Goal: Task Accomplishment & Management: Manage account settings

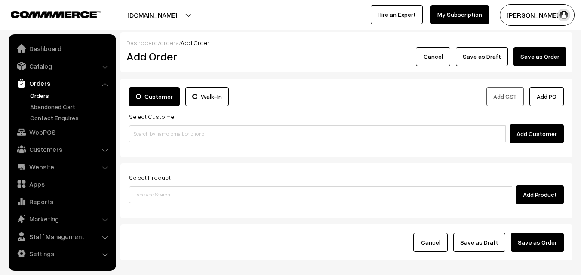
click at [30, 97] on link "Orders" at bounding box center [70, 95] width 85 height 9
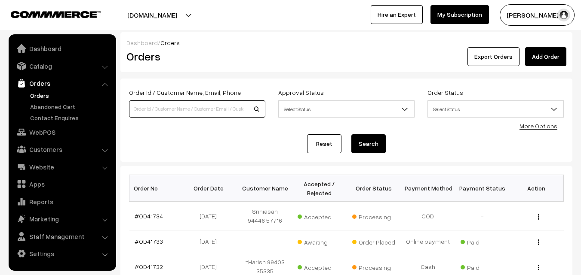
click at [168, 108] on input at bounding box center [197, 109] width 136 height 17
paste input "95355 05640"
click at [149, 107] on input "95355 05640" at bounding box center [197, 109] width 136 height 17
type input "9535505640"
click at [351, 135] on button "Search" at bounding box center [368, 144] width 34 height 19
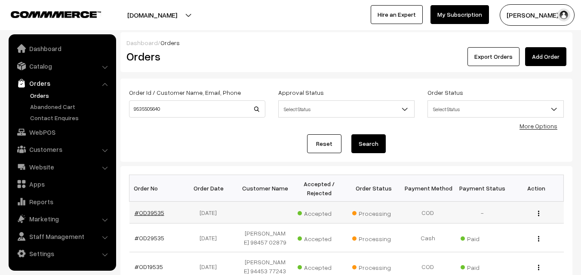
click at [148, 213] on link "#OD39535" at bounding box center [150, 212] width 30 height 7
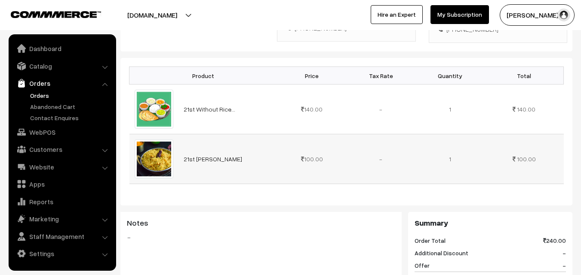
scroll to position [215, 0]
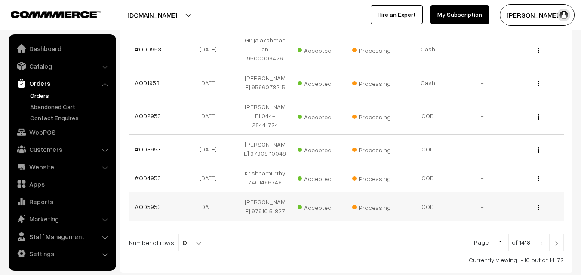
scroll to position [315, 0]
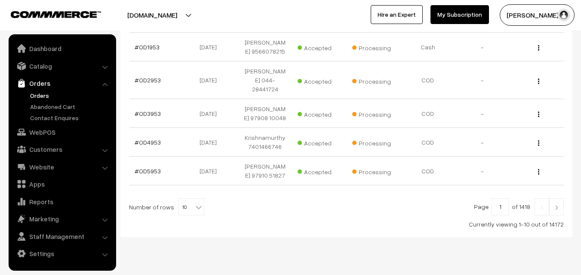
click at [183, 199] on span "10" at bounding box center [191, 207] width 25 height 17
select select "70"
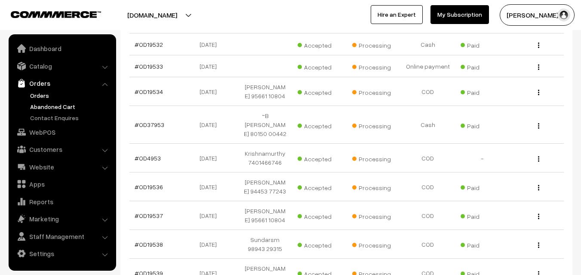
scroll to position [1074, 0]
click at [40, 92] on link "Orders" at bounding box center [70, 95] width 85 height 9
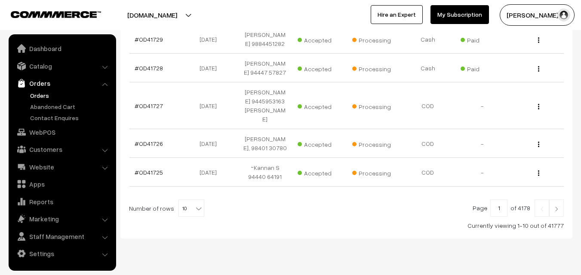
scroll to position [324, 0]
click at [194, 203] on b at bounding box center [198, 207] width 9 height 9
select select "100"
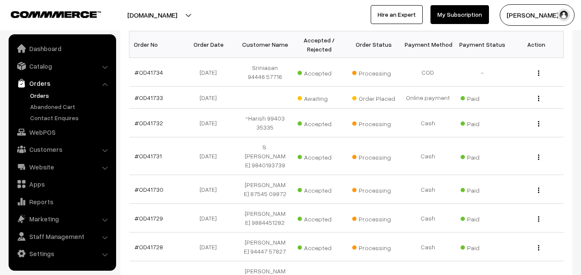
scroll to position [129, 0]
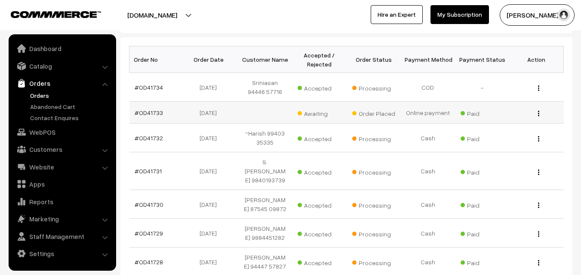
click at [150, 119] on td "#OD41733" at bounding box center [156, 113] width 54 height 22
click at [159, 113] on link "#OD41733" at bounding box center [149, 112] width 28 height 7
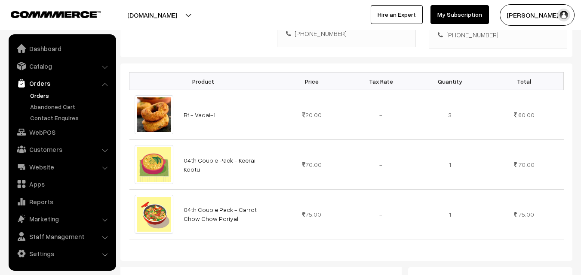
scroll to position [215, 0]
click at [48, 103] on link "Abandoned Cart" at bounding box center [70, 106] width 85 height 9
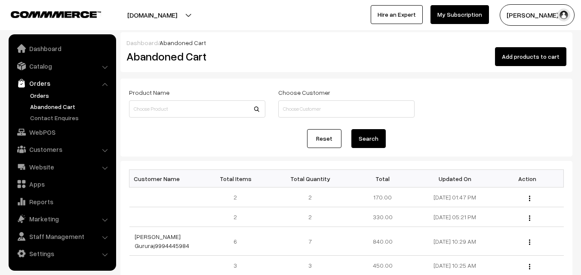
click at [44, 94] on link "Orders" at bounding box center [70, 95] width 85 height 9
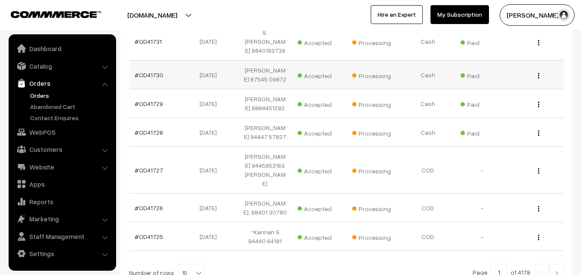
scroll to position [324, 0]
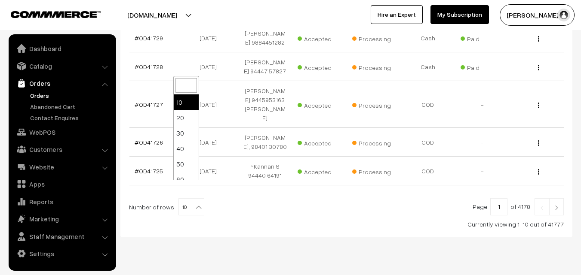
click at [187, 199] on span "10" at bounding box center [191, 207] width 25 height 17
select select "60"
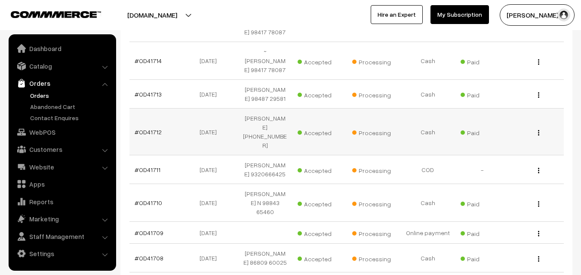
scroll to position [774, 0]
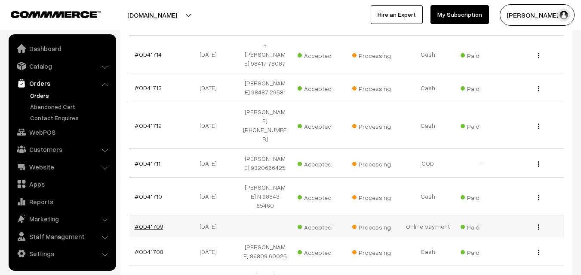
click at [150, 223] on link "#OD41709" at bounding box center [149, 226] width 29 height 7
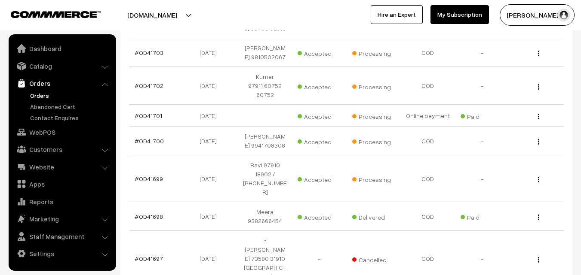
scroll to position [1117, 0]
click at [143, 112] on link "#OD41701" at bounding box center [149, 115] width 28 height 7
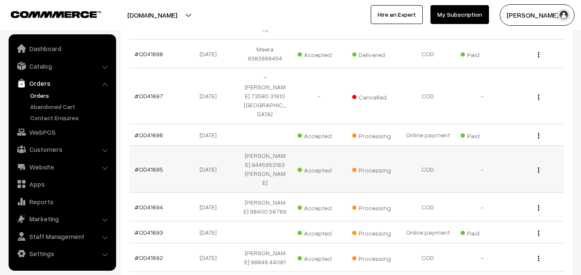
scroll to position [1332, 0]
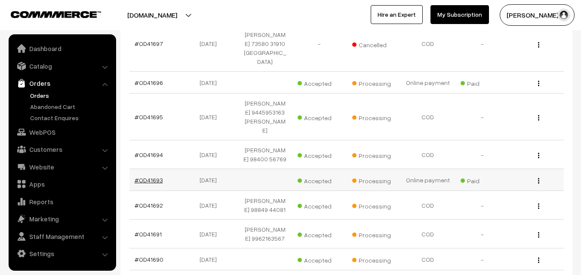
click at [145, 177] on link "#OD41693" at bounding box center [149, 180] width 28 height 7
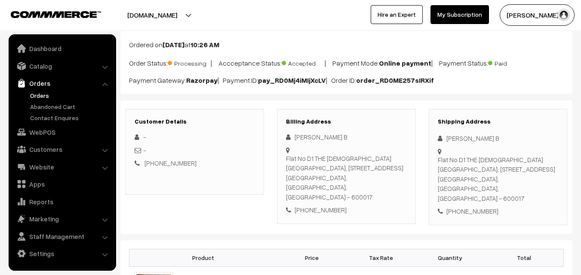
scroll to position [172, 0]
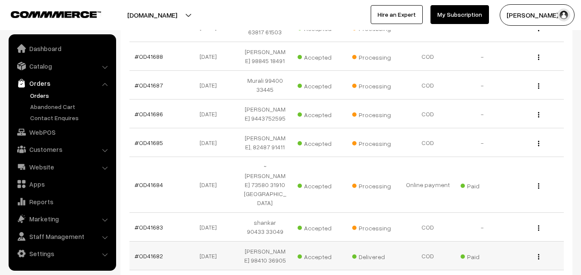
scroll to position [1590, 0]
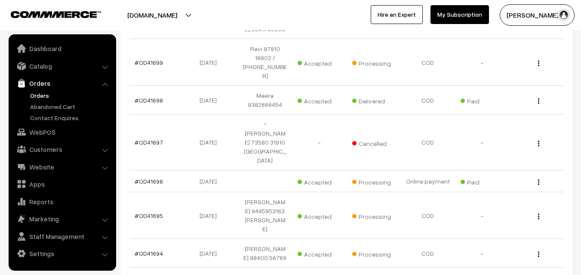
scroll to position [1203, 0]
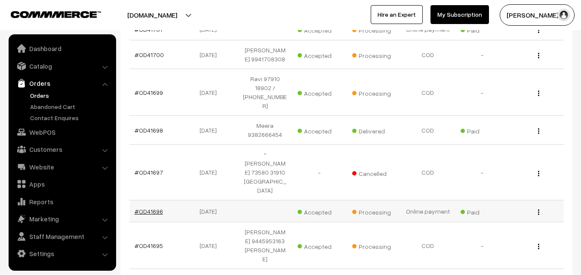
click at [151, 208] on link "#OD41696" at bounding box center [149, 211] width 28 height 7
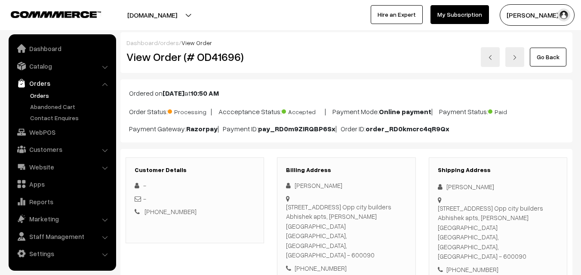
click at [38, 98] on link "Orders" at bounding box center [70, 95] width 85 height 9
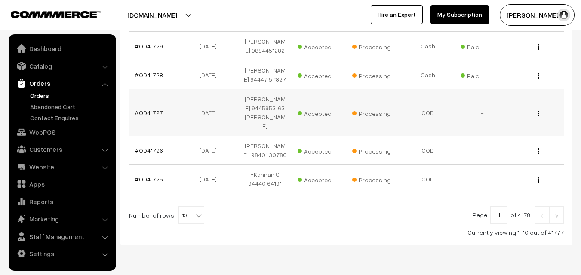
scroll to position [324, 0]
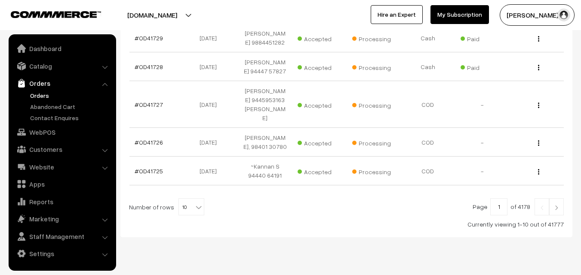
click at [194, 203] on b at bounding box center [198, 207] width 9 height 9
select select "100"
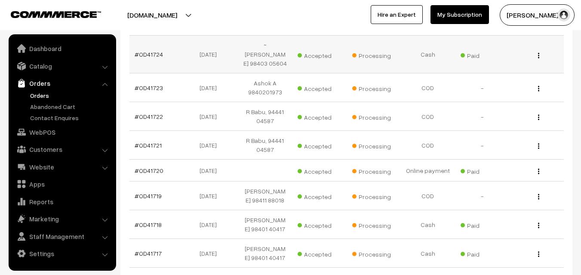
scroll to position [516, 0]
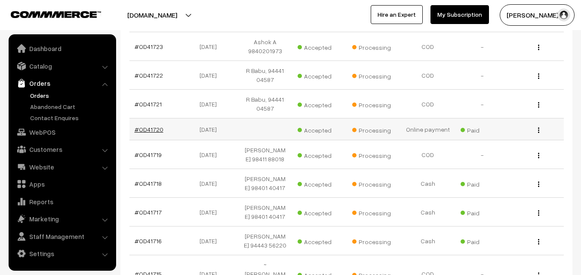
click at [144, 126] on link "#OD41720" at bounding box center [149, 129] width 29 height 7
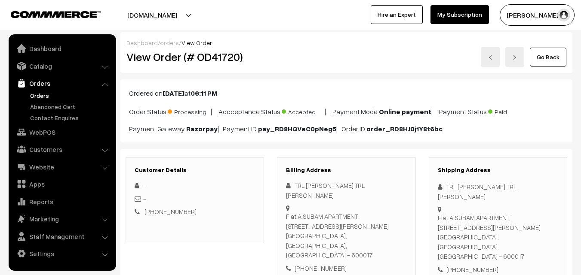
scroll to position [172, 0]
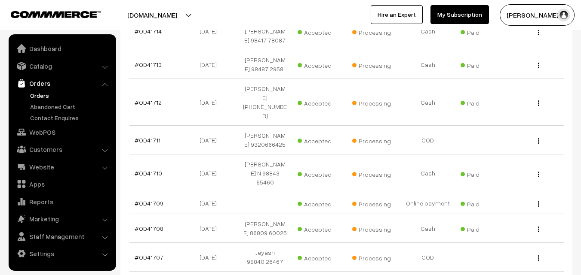
scroll to position [817, 0]
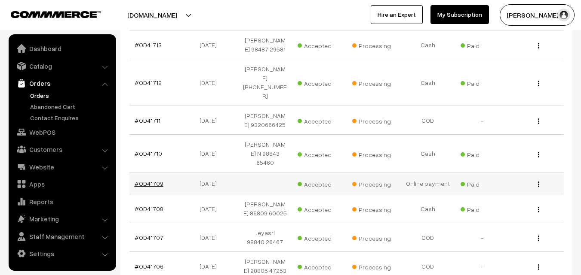
click at [152, 180] on link "#OD41709" at bounding box center [149, 183] width 29 height 7
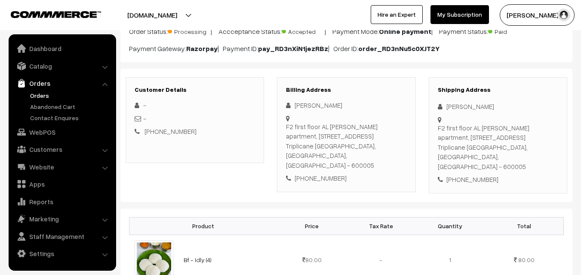
scroll to position [86, 0]
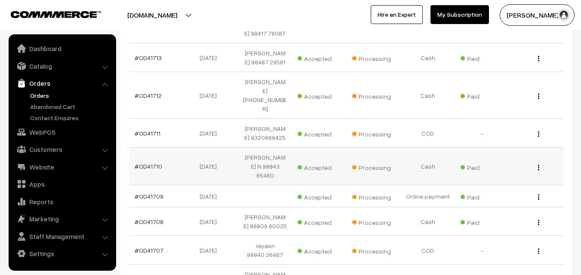
scroll to position [817, 0]
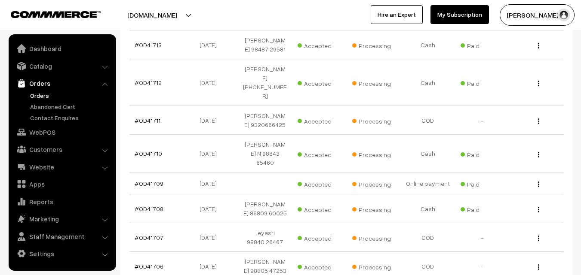
click at [43, 90] on link "Orders" at bounding box center [62, 83] width 102 height 15
click at [41, 98] on link "Orders" at bounding box center [70, 95] width 85 height 9
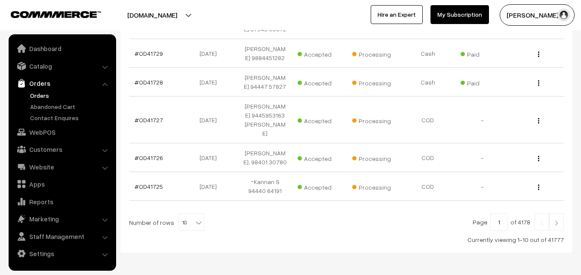
scroll to position [324, 0]
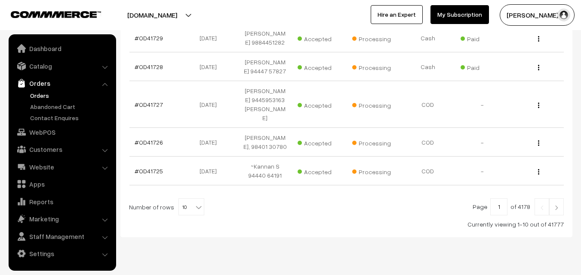
click at [180, 199] on span "10" at bounding box center [191, 207] width 25 height 17
select select "100"
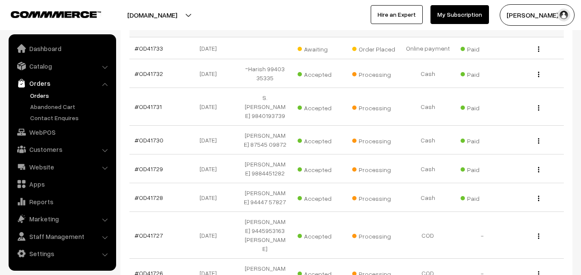
scroll to position [129, 0]
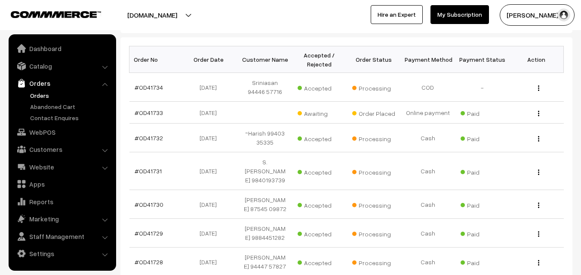
click at [42, 95] on link "Orders" at bounding box center [70, 95] width 85 height 9
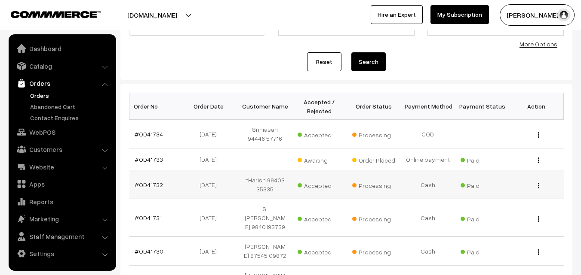
scroll to position [172, 0]
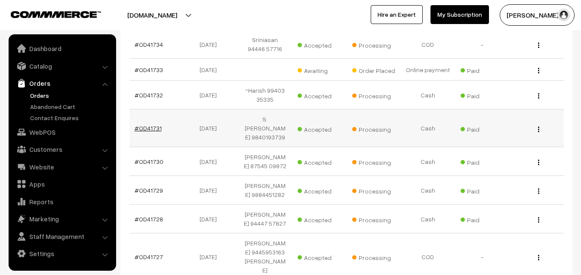
click at [148, 125] on link "#OD41731" at bounding box center [148, 128] width 27 height 7
click at [140, 95] on link "#OD41732" at bounding box center [149, 95] width 28 height 7
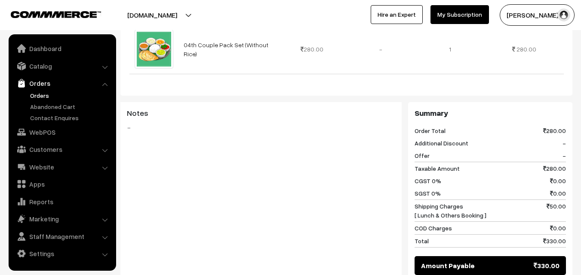
scroll to position [430, 0]
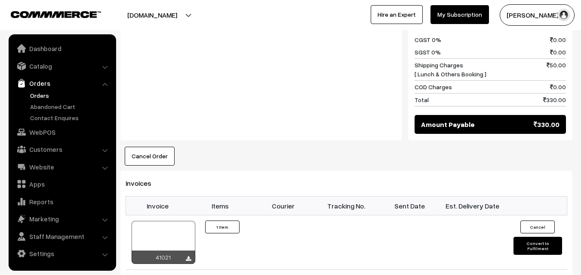
click at [153, 152] on button "Cancel Order" at bounding box center [150, 156] width 50 height 19
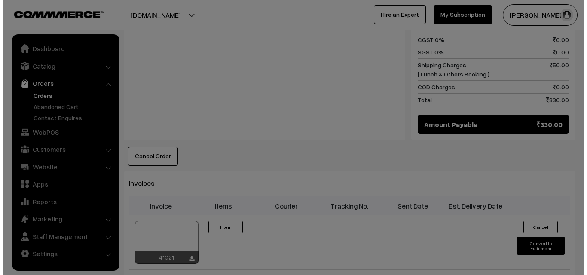
scroll to position [431, 0]
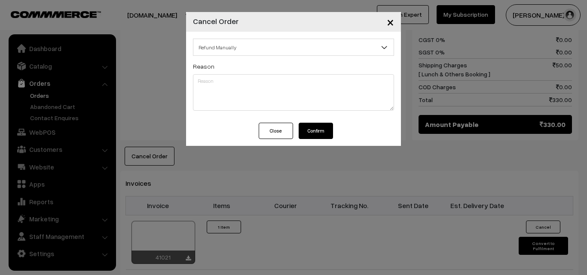
click at [322, 124] on button "Confirm" at bounding box center [316, 131] width 34 height 16
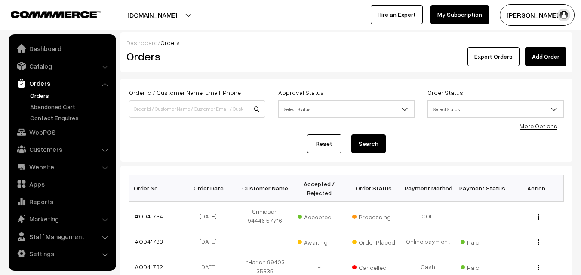
click at [42, 93] on link "Orders" at bounding box center [70, 95] width 85 height 9
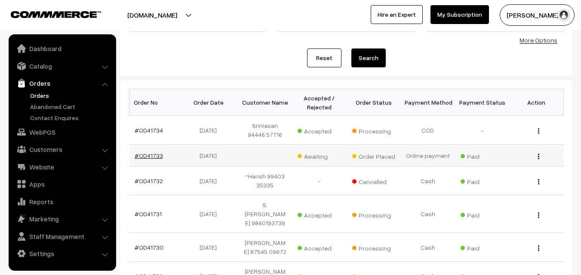
click at [156, 153] on link "#OD41733" at bounding box center [149, 155] width 28 height 7
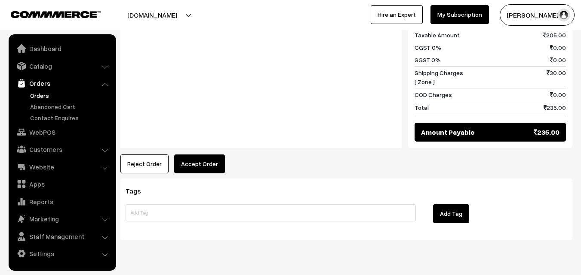
click at [201, 155] on button "Accept Order" at bounding box center [199, 164] width 51 height 19
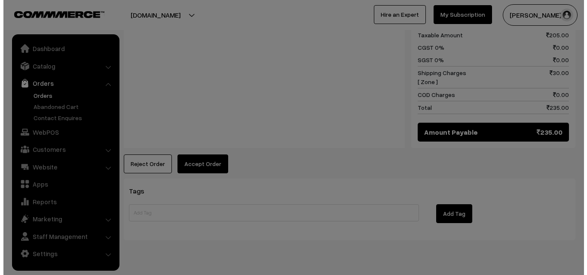
scroll to position [517, 0]
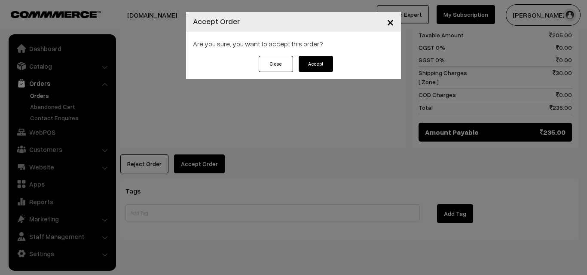
click at [312, 59] on button "Accept" at bounding box center [316, 64] width 34 height 16
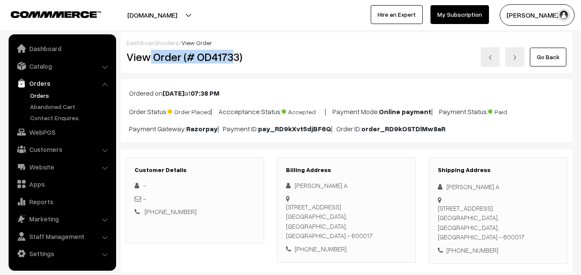
drag, startPoint x: 147, startPoint y: 54, endPoint x: 229, endPoint y: 52, distance: 81.7
click at [230, 52] on h2 "View Order (# OD41733)" at bounding box center [195, 56] width 138 height 13
click at [250, 52] on h2 "View Order (# OD41733)" at bounding box center [195, 56] width 138 height 13
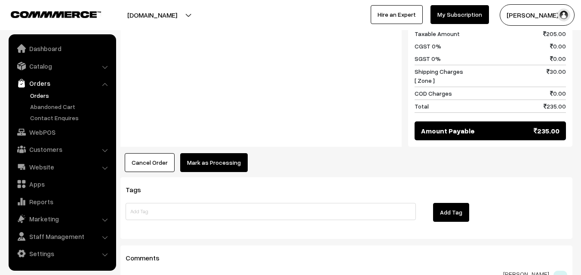
click at [232, 153] on button "Mark as Processing" at bounding box center [213, 162] width 67 height 19
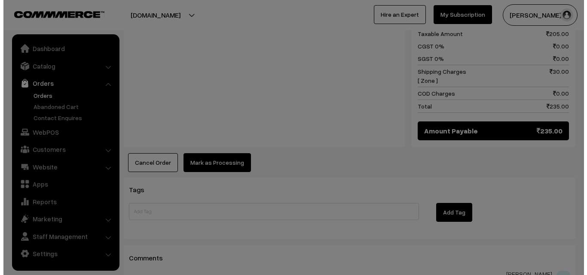
scroll to position [518, 0]
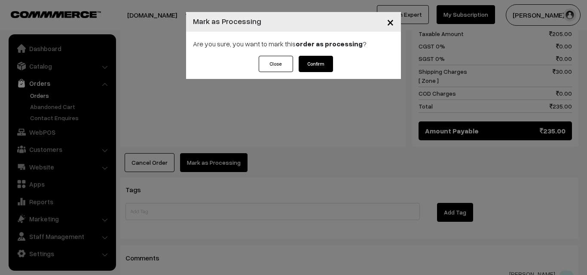
click at [302, 64] on button "Confirm" at bounding box center [316, 64] width 34 height 16
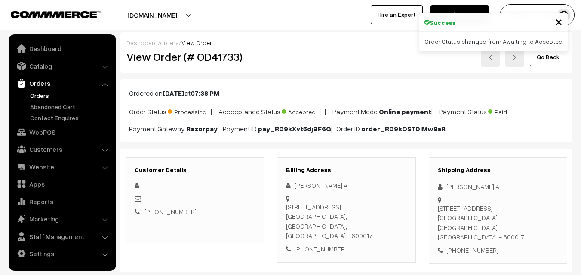
click at [39, 99] on link "Orders" at bounding box center [70, 95] width 85 height 9
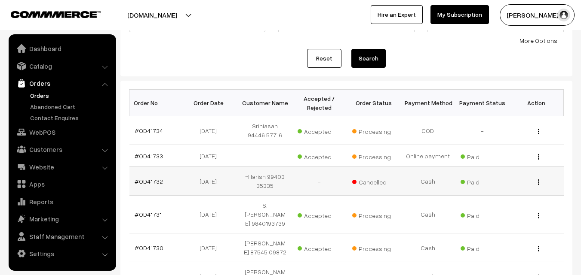
scroll to position [86, 0]
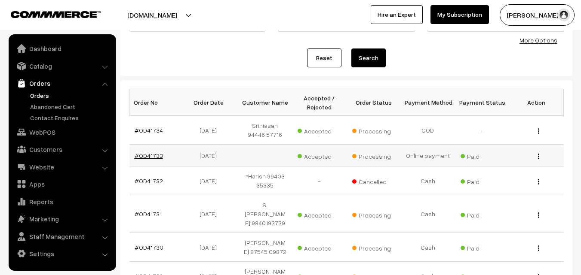
click at [151, 157] on link "#OD41733" at bounding box center [149, 155] width 28 height 7
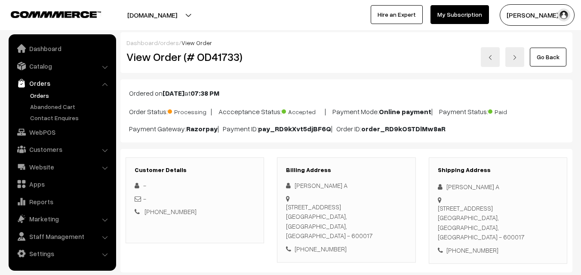
click at [157, 57] on h2 "View Order (# OD41733)" at bounding box center [195, 56] width 138 height 13
drag, startPoint x: 153, startPoint y: 56, endPoint x: 254, endPoint y: 52, distance: 102.0
click at [254, 52] on h2 "View Order (# OD41733)" at bounding box center [195, 56] width 138 height 13
copy h2 "Order (# OD41733)"
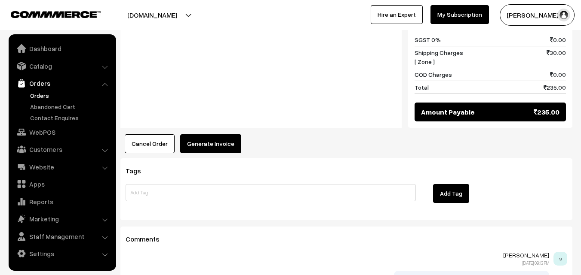
scroll to position [602, 0]
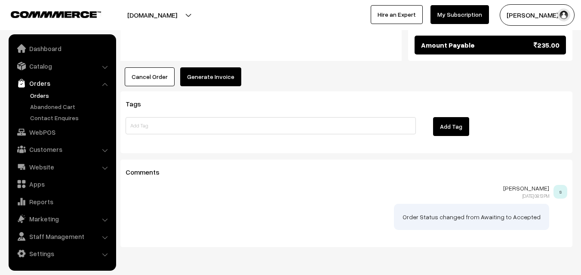
click at [207, 67] on button "Generate Invoice" at bounding box center [210, 76] width 61 height 19
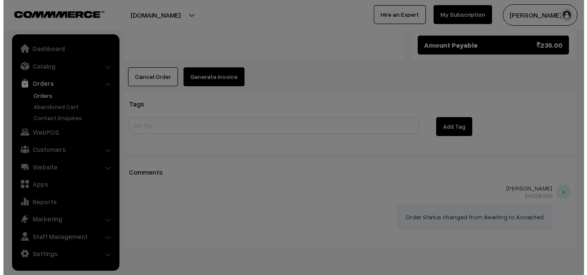
scroll to position [604, 0]
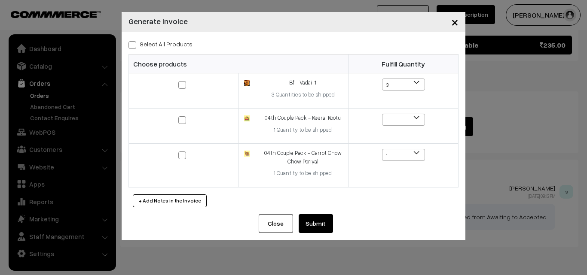
click at [165, 44] on label "Select All Products" at bounding box center [161, 44] width 64 height 9
click at [134, 44] on input "Select All Products" at bounding box center [132, 44] width 6 height 6
checkbox input "true"
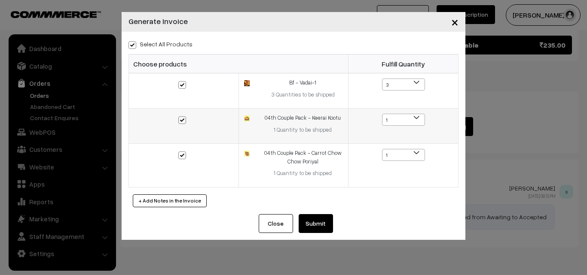
checkbox input "true"
click at [316, 220] on button "Submit" at bounding box center [316, 223] width 34 height 19
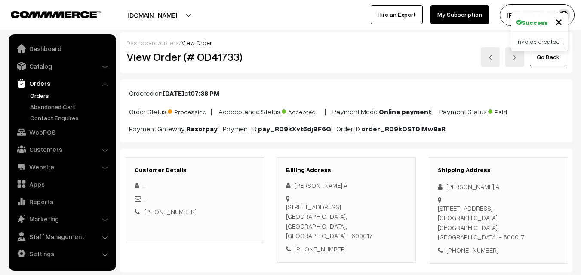
scroll to position [602, 0]
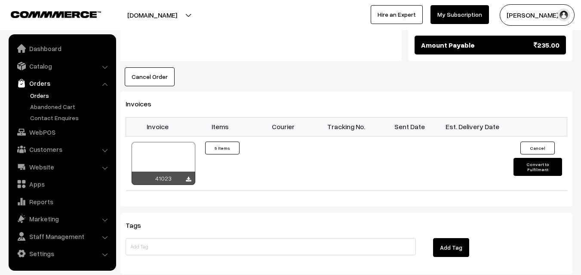
click at [54, 94] on link "Orders" at bounding box center [70, 95] width 85 height 9
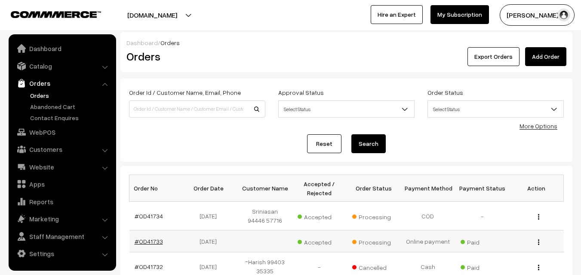
click at [154, 239] on link "#OD41733" at bounding box center [149, 241] width 28 height 7
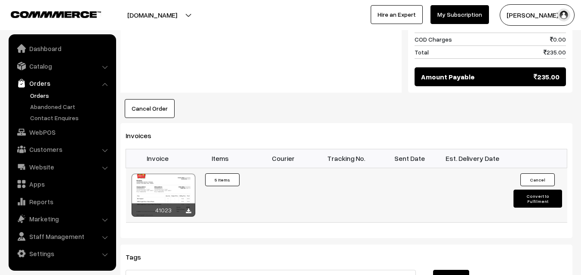
scroll to position [602, 0]
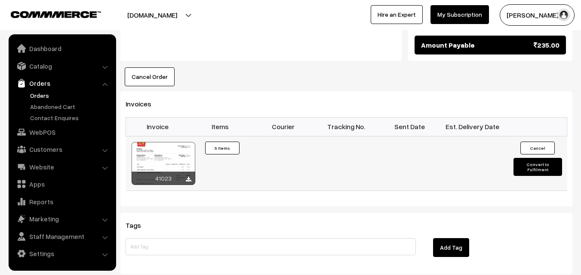
click at [171, 142] on div at bounding box center [164, 163] width 64 height 43
click at [46, 93] on link "Orders" at bounding box center [70, 95] width 85 height 9
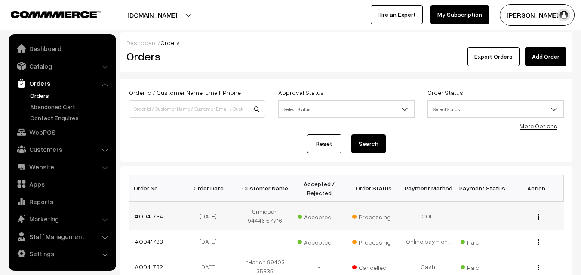
click at [148, 216] on link "#OD41734" at bounding box center [149, 216] width 28 height 7
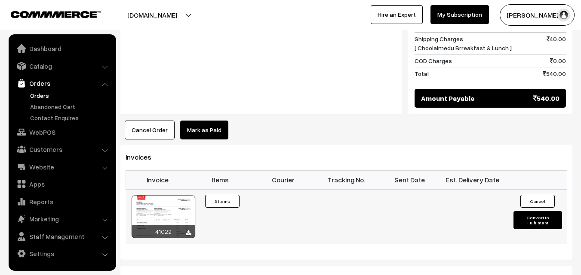
scroll to position [559, 0]
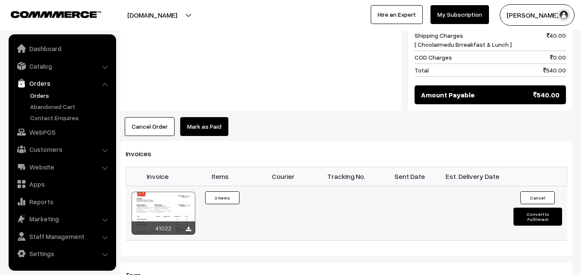
click at [180, 203] on div at bounding box center [164, 213] width 64 height 43
click at [37, 96] on link "Orders" at bounding box center [70, 95] width 85 height 9
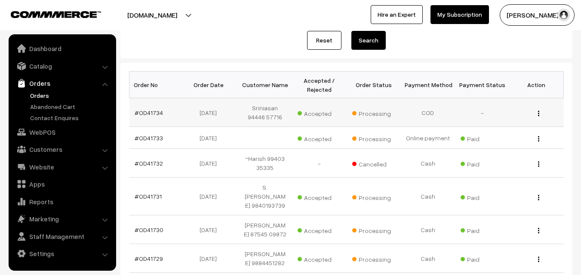
scroll to position [129, 0]
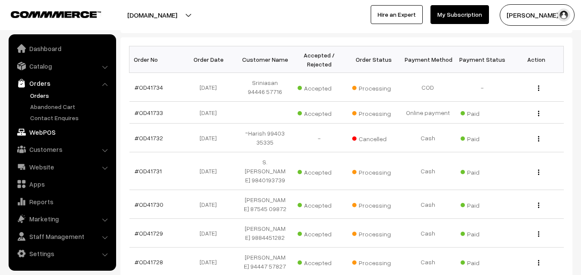
click at [45, 130] on link "WebPOS" at bounding box center [62, 132] width 102 height 15
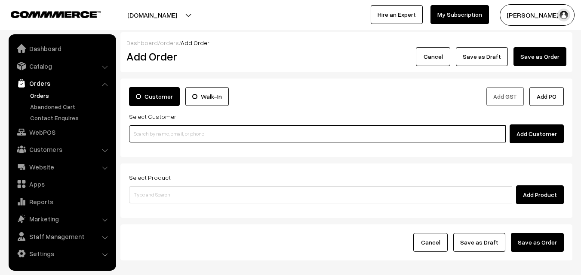
click at [176, 132] on input at bounding box center [317, 134] width 377 height 17
paste input "80562 86172"
click at [142, 132] on input "80562 86172" at bounding box center [317, 134] width 377 height 17
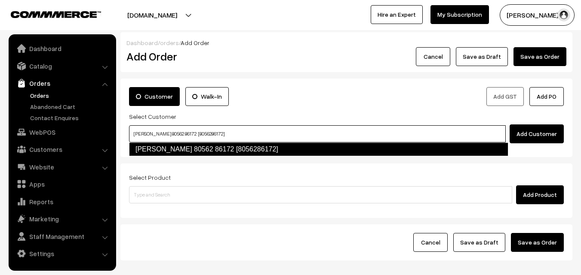
type input "Narasimhan Swaminathan 80562 86172 [8056286172]"
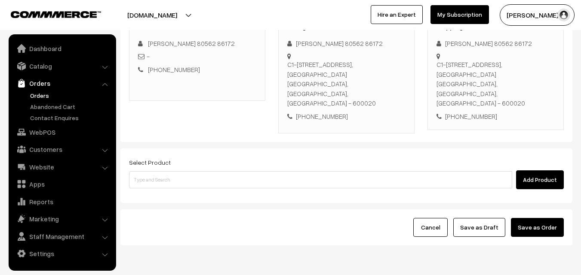
scroll to position [147, 0]
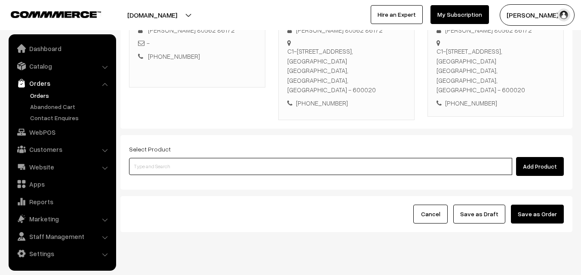
click at [190, 158] on input at bounding box center [320, 166] width 383 height 17
paste input "04th Without Rice..."
type input "04th Without Rice..."
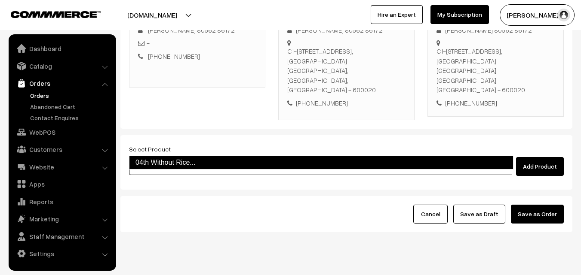
click at [186, 159] on link "04th Without Rice..." at bounding box center [321, 163] width 384 height 14
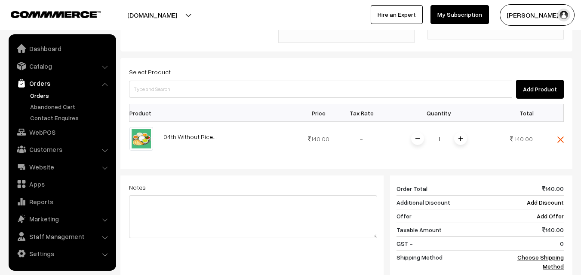
scroll to position [233, 0]
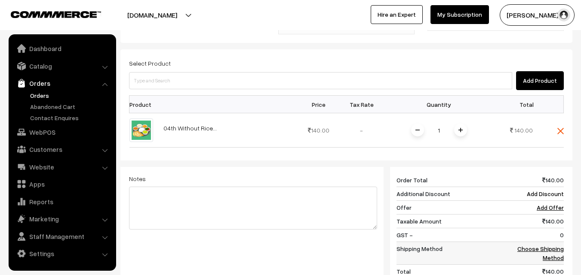
click at [549, 245] on link "Choose Shipping Method" at bounding box center [540, 253] width 46 height 16
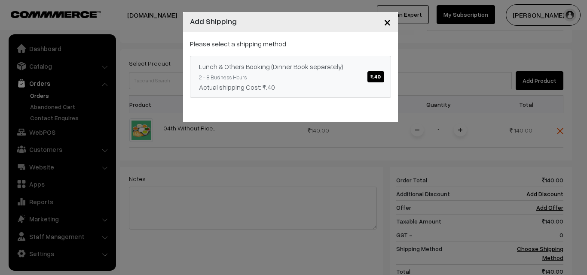
click at [321, 78] on link "Lunch & Others Booking (Dinner Book separately) ₹.40 2 - 8 Business Hours Actua…" at bounding box center [290, 77] width 201 height 42
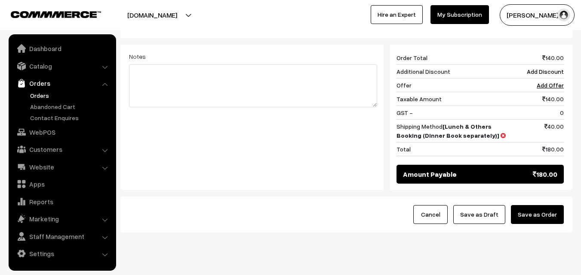
scroll to position [356, 0]
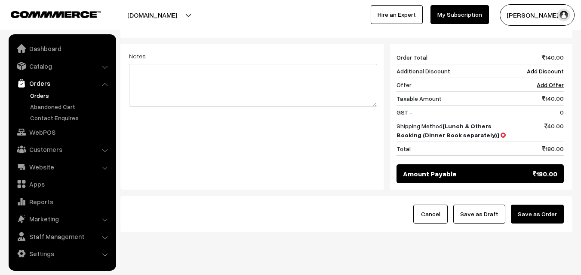
click at [552, 205] on button "Save as Order" at bounding box center [537, 214] width 53 height 19
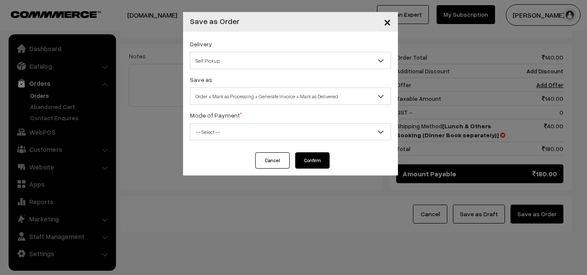
click at [251, 162] on div "Cancel Confirm" at bounding box center [290, 161] width 79 height 16
click at [278, 161] on button "Cancel" at bounding box center [272, 161] width 34 height 16
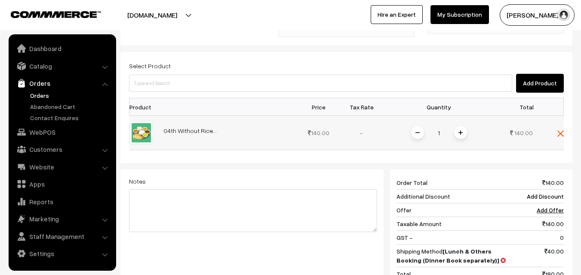
scroll to position [227, 0]
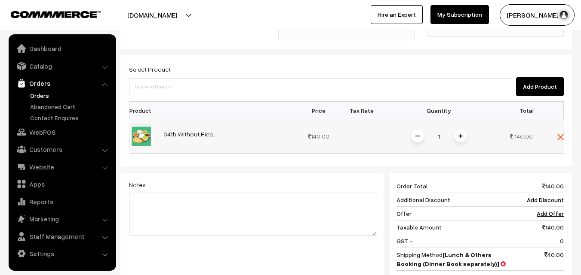
click at [459, 130] on span at bounding box center [460, 136] width 13 height 13
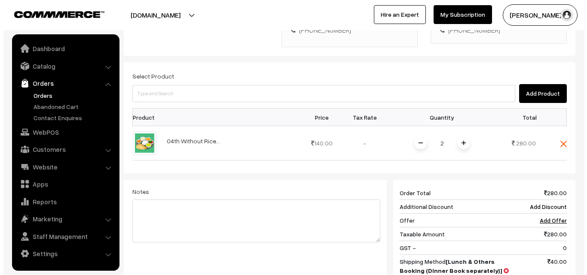
scroll to position [356, 0]
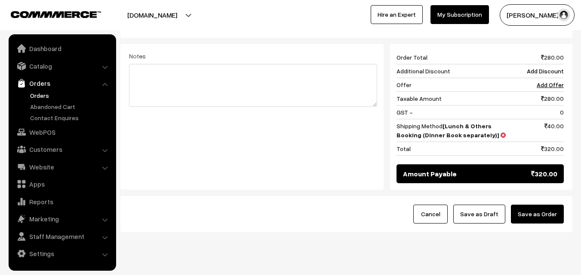
click at [544, 205] on button "Save as Order" at bounding box center [537, 214] width 53 height 19
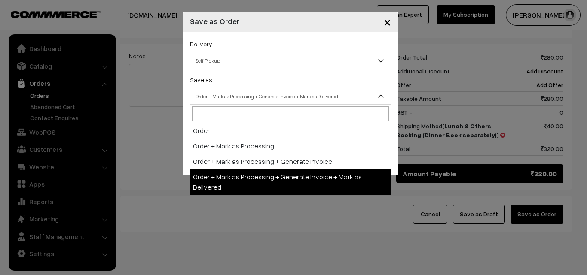
click at [241, 94] on span "Order + Mark as Processing + Generate Invoice + Mark as Delivered" at bounding box center [290, 96] width 200 height 15
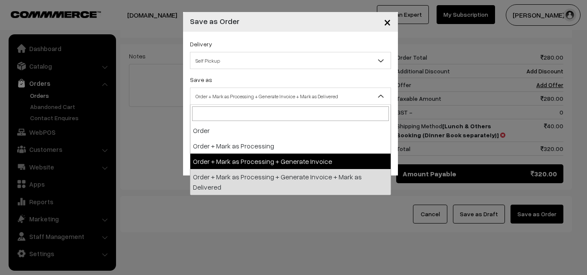
select select "3"
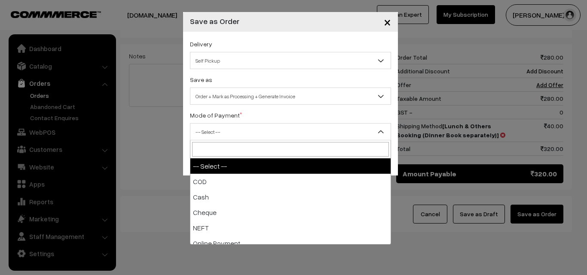
click at [216, 134] on span "-- Select --" at bounding box center [290, 132] width 200 height 15
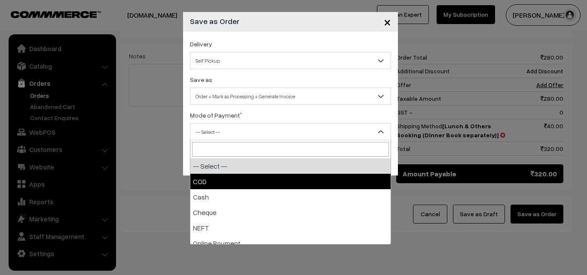
select select "1"
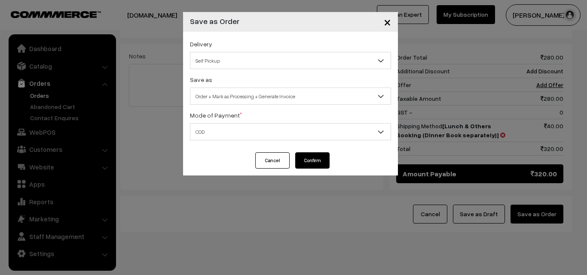
click at [325, 160] on button "Confirm" at bounding box center [312, 161] width 34 height 16
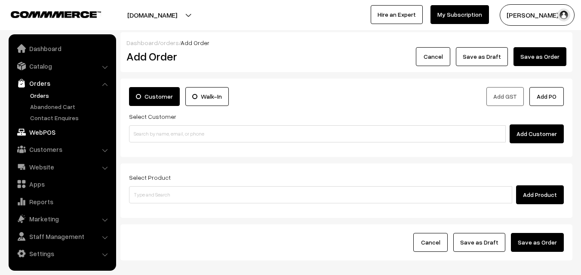
click at [49, 134] on link "WebPOS" at bounding box center [62, 132] width 102 height 15
click at [43, 97] on link "Orders" at bounding box center [70, 95] width 85 height 9
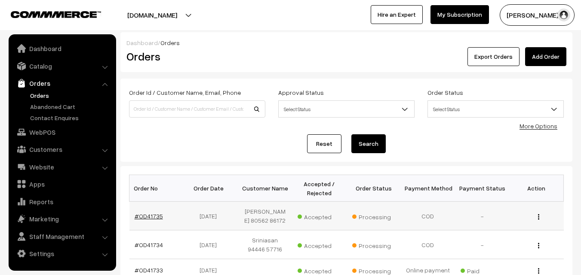
click at [152, 219] on link "#OD41735" at bounding box center [149, 216] width 28 height 7
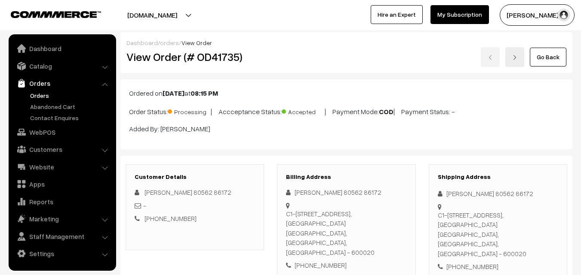
click at [158, 60] on h2 "View Order (# OD41735)" at bounding box center [195, 56] width 138 height 13
drag, startPoint x: 156, startPoint y: 55, endPoint x: 318, endPoint y: 61, distance: 161.3
click at [318, 61] on div "View Order (# OD41735) Go Back" at bounding box center [346, 57] width 453 height 20
copy div "Order (# OD41735)"
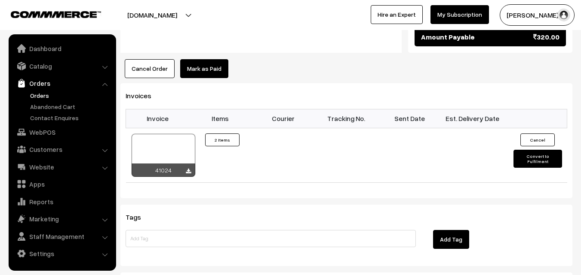
scroll to position [559, 0]
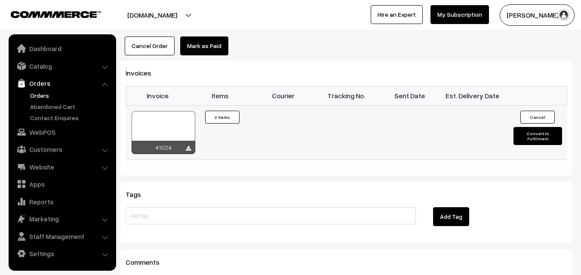
click at [172, 112] on div at bounding box center [164, 132] width 64 height 43
click at [63, 139] on link "WebPOS" at bounding box center [62, 132] width 102 height 15
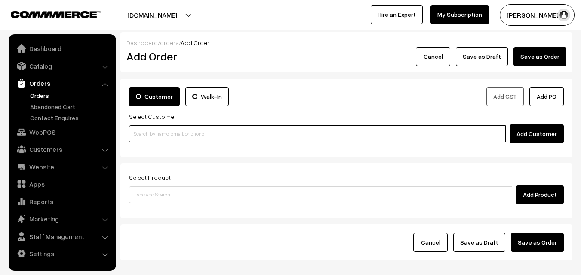
click at [159, 128] on input at bounding box center [317, 134] width 377 height 17
paste input "93617 84183"
click at [154, 136] on input "93617 84183" at bounding box center [317, 134] width 377 height 17
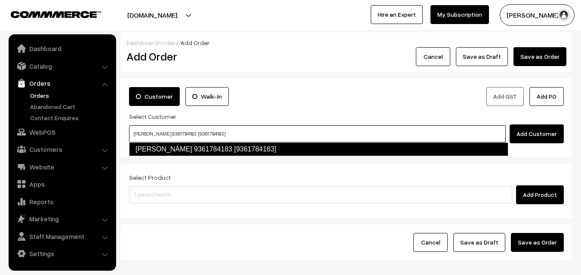
type input "[PERSON_NAME] 9361784183 [9361784183]"
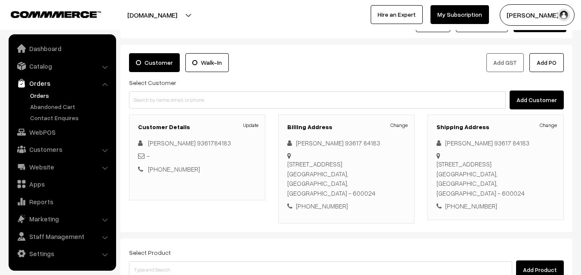
scroll to position [43, 0]
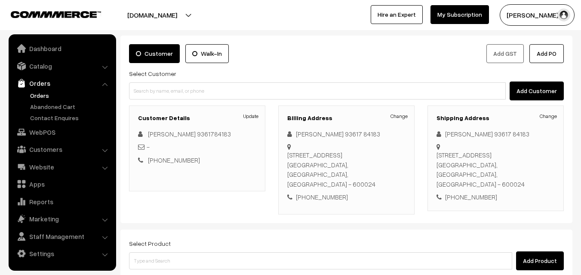
drag, startPoint x: 194, startPoint y: 242, endPoint x: 197, endPoint y: 257, distance: 15.8
click at [195, 245] on div "Select Product Add Product" at bounding box center [346, 255] width 435 height 32
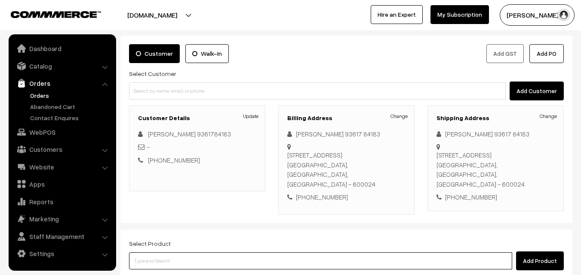
click at [197, 260] on input at bounding box center [320, 261] width 383 height 17
paste input "04th Without Rice..."
type input "04th Without Rice..."
click at [177, 269] on input "04th Without Rice..." at bounding box center [320, 261] width 383 height 17
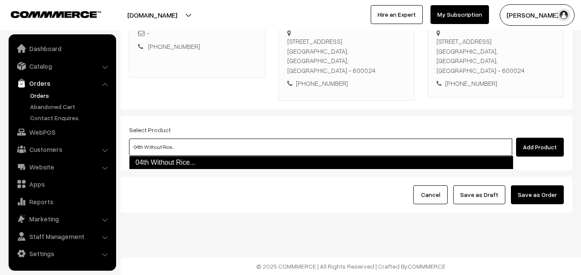
click at [178, 162] on link "04th Without Rice..." at bounding box center [321, 163] width 384 height 14
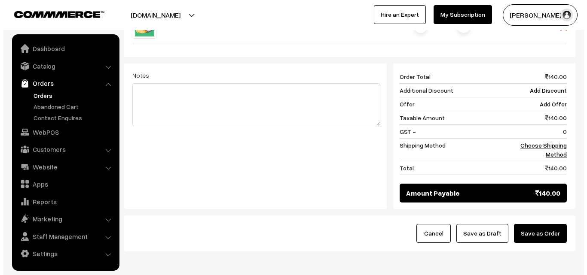
scroll to position [329, 0]
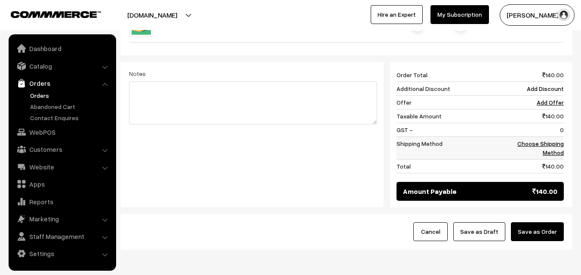
click at [554, 144] on link "Choose Shipping Method" at bounding box center [540, 148] width 46 height 16
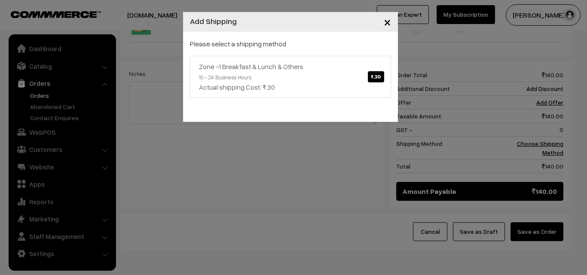
click at [303, 66] on div "Zone -1 Breakfast & Lunch & Others ₹.30" at bounding box center [290, 66] width 183 height 10
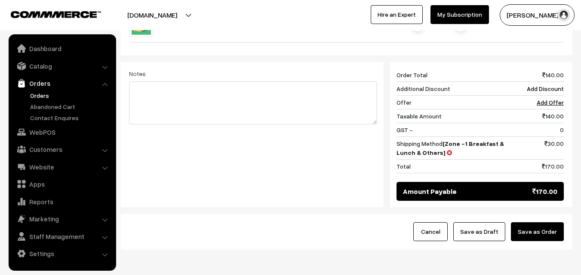
click at [545, 233] on button "Save as Order" at bounding box center [537, 232] width 53 height 19
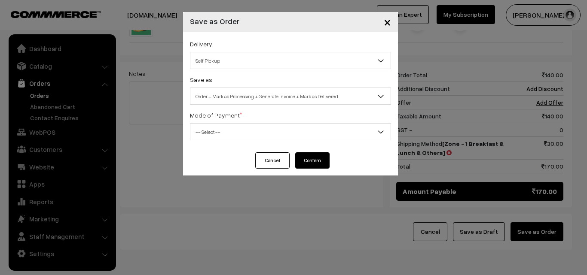
click at [239, 104] on span "Order + Mark as Processing + Generate Invoice + Mark as Delivered" at bounding box center [290, 96] width 201 height 17
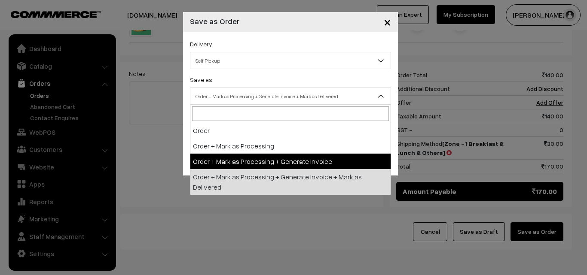
select select "3"
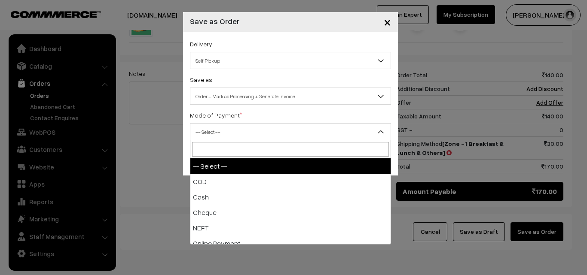
click at [231, 125] on span "-- Select --" at bounding box center [290, 132] width 200 height 15
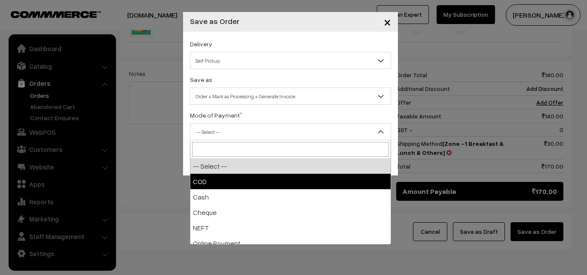
select select "1"
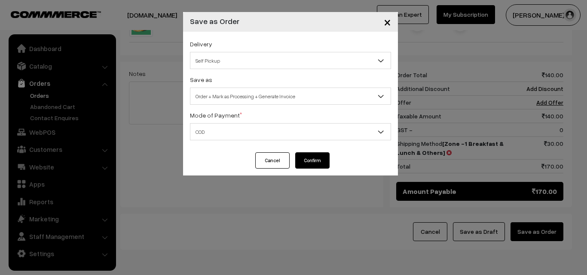
click at [315, 162] on button "Confirm" at bounding box center [312, 161] width 34 height 16
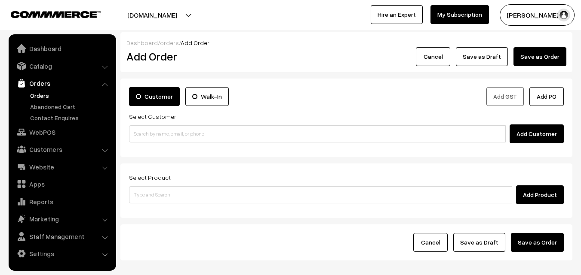
click at [40, 95] on link "Orders" at bounding box center [70, 95] width 85 height 9
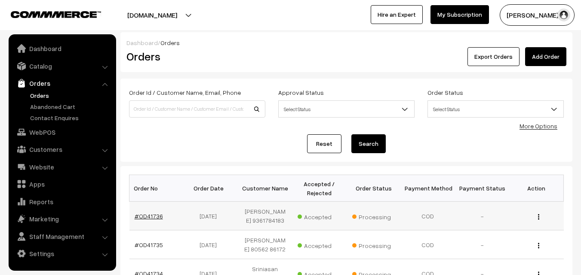
click at [147, 217] on link "#OD41736" at bounding box center [149, 216] width 28 height 7
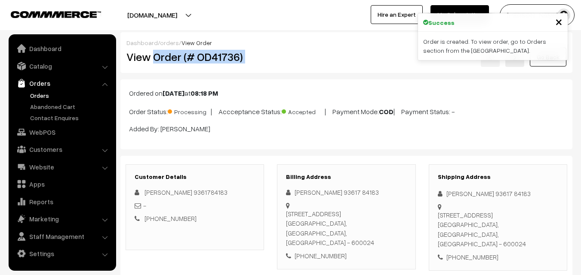
drag, startPoint x: 153, startPoint y: 57, endPoint x: 306, endPoint y: 68, distance: 153.8
click at [339, 63] on div "View Order (# OD41736) Go Back" at bounding box center [346, 57] width 453 height 20
copy div "Order (# OD41736)"
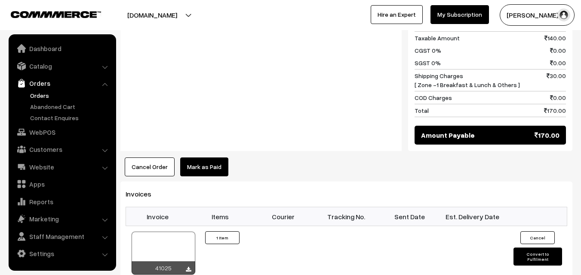
scroll to position [559, 0]
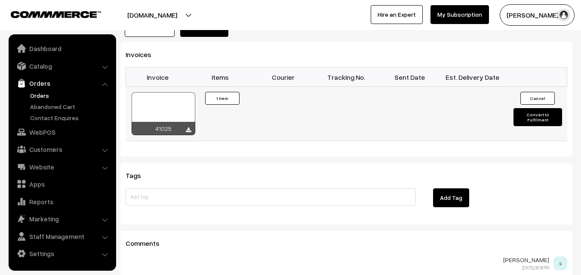
click at [170, 107] on div at bounding box center [164, 113] width 64 height 43
click at [58, 133] on link "WebPOS" at bounding box center [62, 132] width 102 height 15
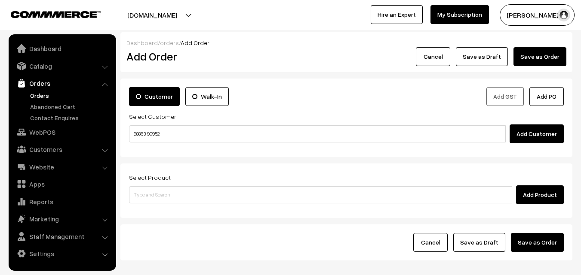
click at [151, 134] on input "98863 90952" at bounding box center [317, 134] width 377 height 17
type input "Shoba 98863 90952 [9886390952]"
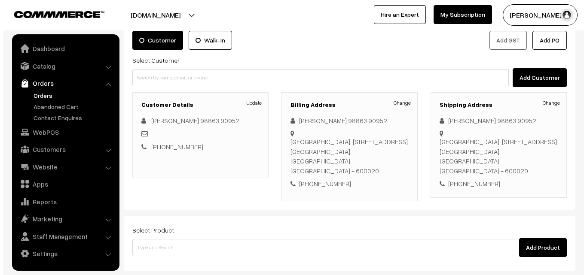
scroll to position [86, 0]
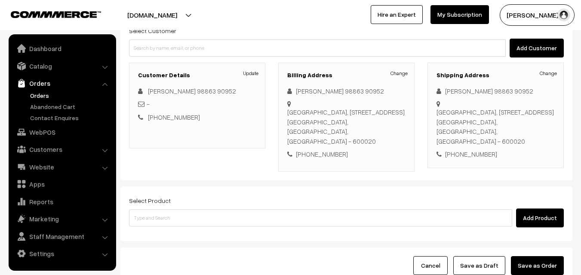
drag, startPoint x: 209, startPoint y: 228, endPoint x: 208, endPoint y: 218, distance: 10.0
click at [209, 228] on div "Select Product Add Product" at bounding box center [346, 214] width 452 height 55
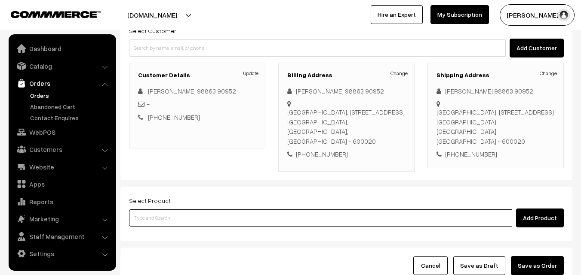
click at [212, 213] on input at bounding box center [320, 218] width 383 height 17
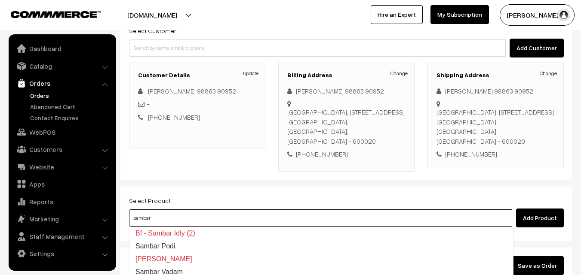
type input "Sambar Vadai (1)"
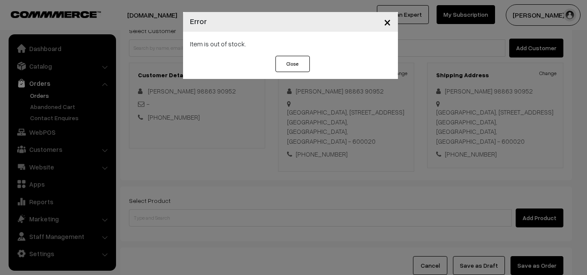
click at [433, 86] on div "× Error Item is out of stock. Close" at bounding box center [293, 137] width 587 height 275
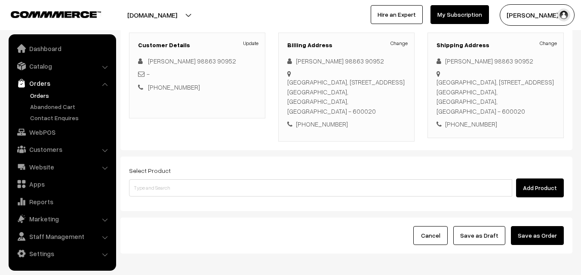
scroll to position [157, 0]
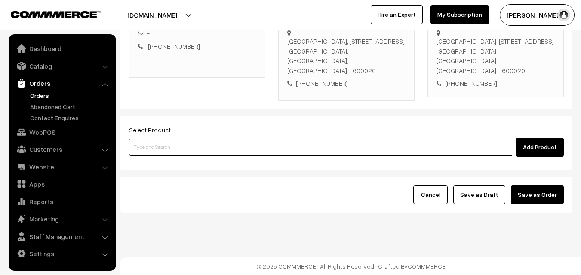
click at [326, 144] on input at bounding box center [320, 147] width 383 height 17
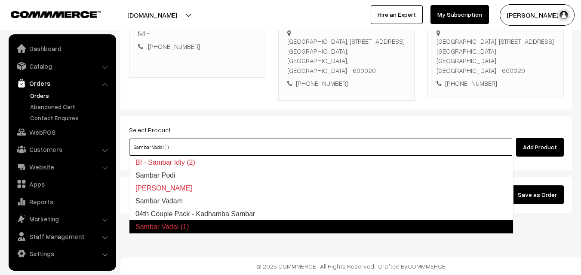
type input "04th Couple Pack - Kadhamba Sambar"
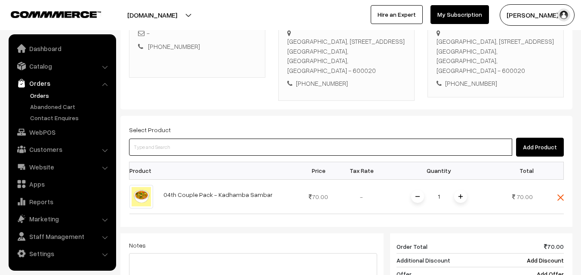
click at [204, 146] on input at bounding box center [320, 147] width 383 height 17
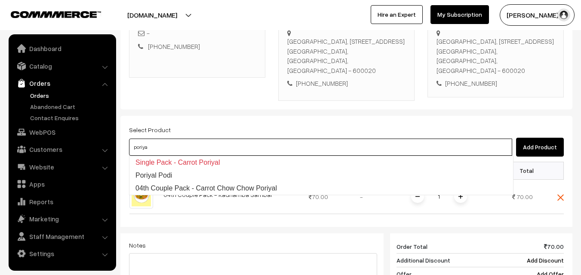
type input "04th Couple Pack - Carrot Chow Chow Poriyal"
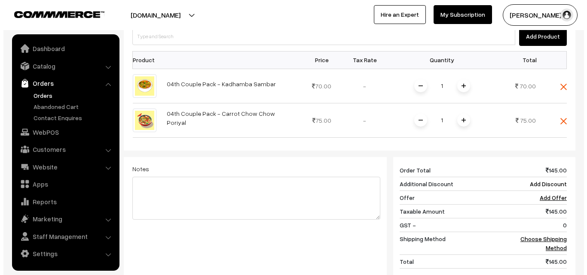
scroll to position [400, 0]
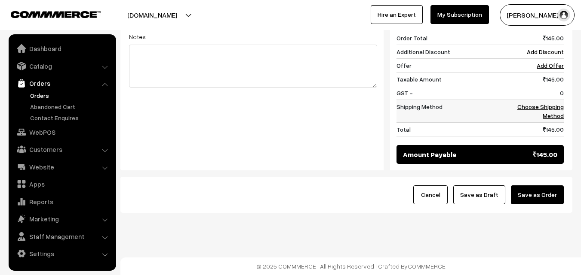
click at [558, 116] on link "Choose Shipping Method" at bounding box center [540, 111] width 46 height 16
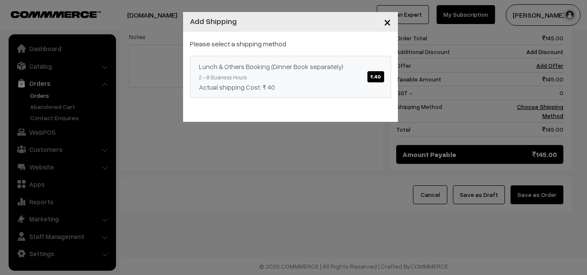
click at [333, 74] on link "Lunch & Others Booking (Dinner Book separately) ₹.40 2 - 8 Business Hours Actua…" at bounding box center [290, 77] width 201 height 42
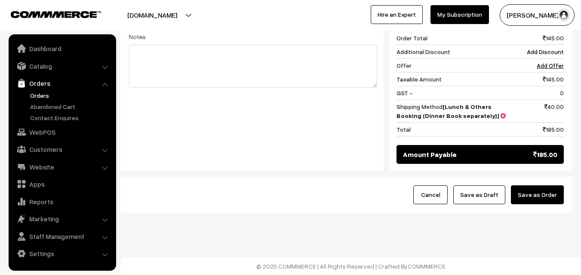
click at [558, 194] on button "Save as Order" at bounding box center [537, 195] width 53 height 19
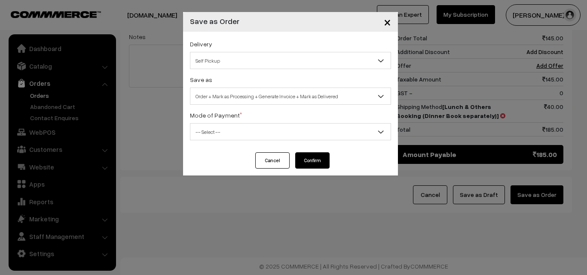
click at [232, 95] on span "Order + Mark as Processing + Generate Invoice + Mark as Delivered" at bounding box center [290, 96] width 200 height 15
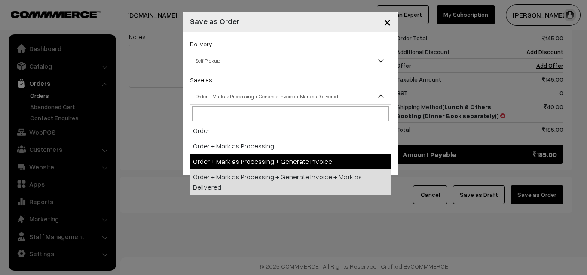
drag, startPoint x: 224, startPoint y: 162, endPoint x: 211, endPoint y: 125, distance: 39.0
select select "3"
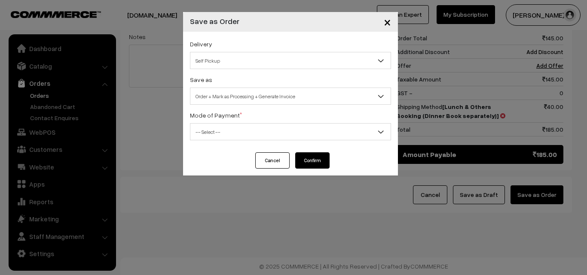
click at [212, 122] on div "Mode of Payment * -- Select -- COD Cash Cheque NEFT Online Payment DD Others --…" at bounding box center [290, 125] width 201 height 31
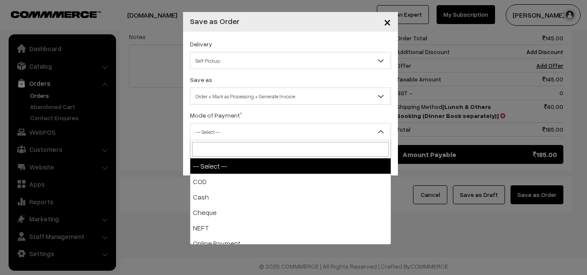
click at [217, 136] on span "-- Select --" at bounding box center [290, 132] width 200 height 15
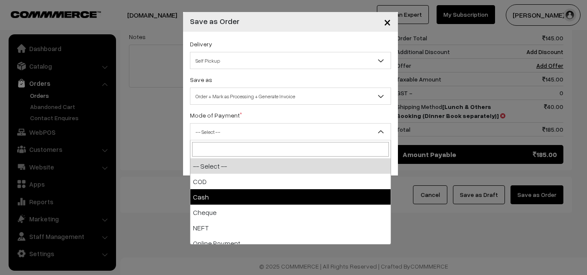
select select "2"
checkbox input "true"
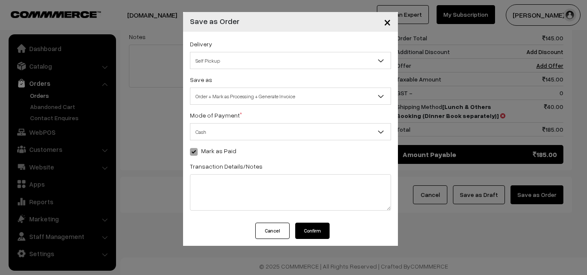
click at [324, 232] on button "Confirm" at bounding box center [312, 231] width 34 height 16
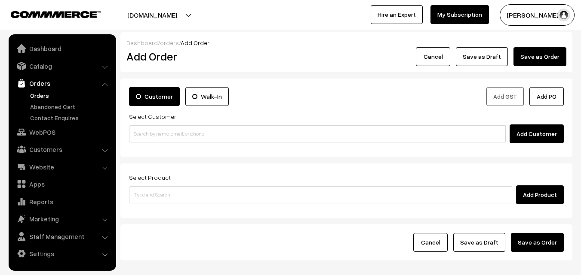
click at [40, 95] on link "Orders" at bounding box center [70, 95] width 85 height 9
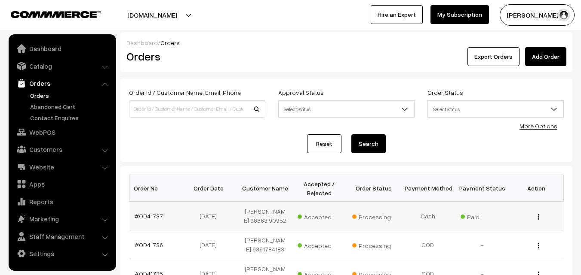
click at [139, 213] on link "#OD41737" at bounding box center [149, 216] width 28 height 7
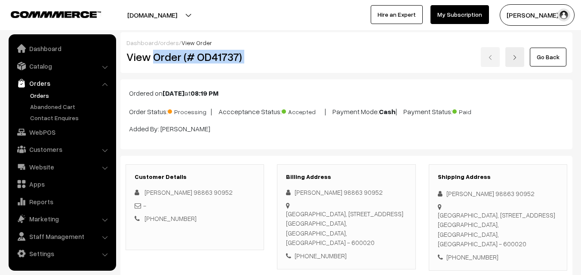
drag, startPoint x: 152, startPoint y: 58, endPoint x: 285, endPoint y: 48, distance: 132.7
click at [285, 49] on div "View Order (# OD41737) Go Back" at bounding box center [346, 57] width 453 height 20
copy div "Order (# OD41737)"
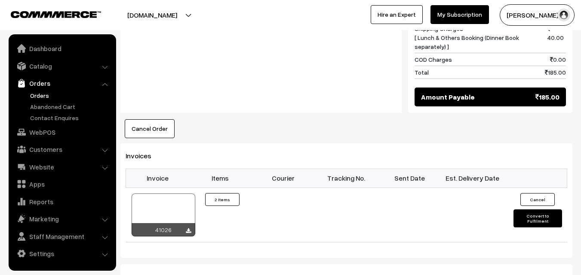
scroll to position [602, 0]
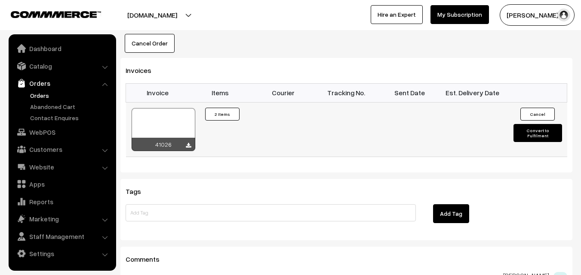
click at [178, 122] on div at bounding box center [164, 129] width 64 height 43
click at [45, 138] on link "WebPOS" at bounding box center [62, 132] width 102 height 15
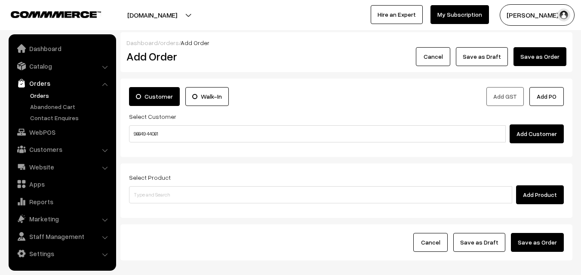
click at [150, 132] on input "98849 44081" at bounding box center [317, 134] width 377 height 17
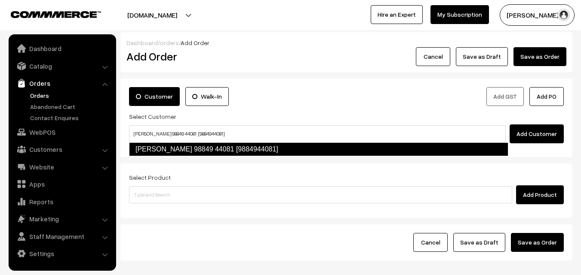
type input "[PERSON_NAME] 98849 44081 [9884944081]"
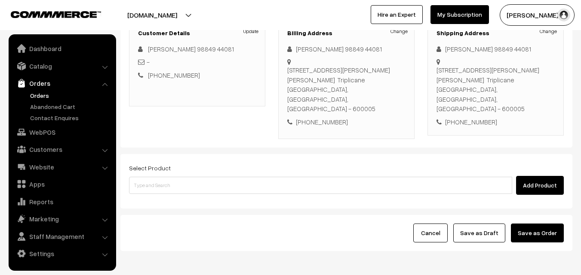
scroll to position [147, 0]
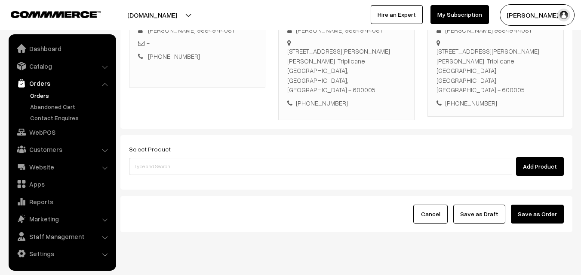
click at [178, 158] on div "Select Product Add Product" at bounding box center [346, 162] width 452 height 55
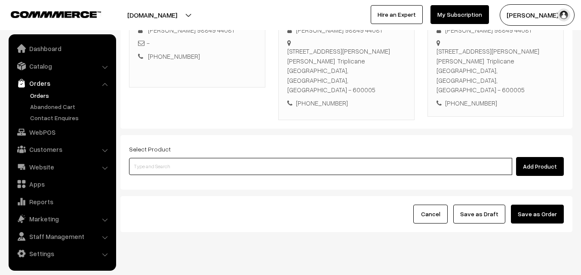
click at [179, 158] on input at bounding box center [320, 166] width 383 height 17
paste input "04th Couple Pack- Tomato Rasam"
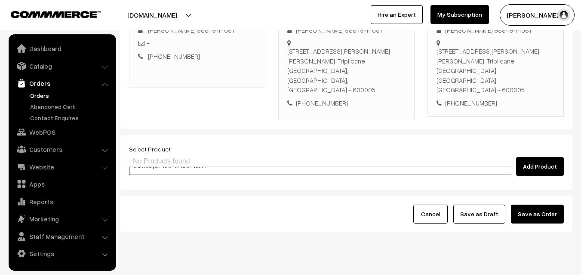
click at [173, 158] on input "04th Couple Pack- Tomato Rasam" at bounding box center [320, 166] width 383 height 17
type input "04th Couple Pack- Tomato Rasam"
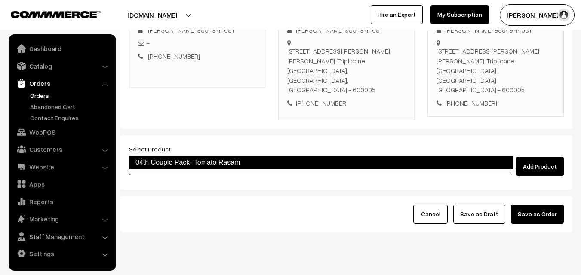
click at [180, 161] on link "04th Couple Pack- Tomato Rasam" at bounding box center [321, 163] width 384 height 14
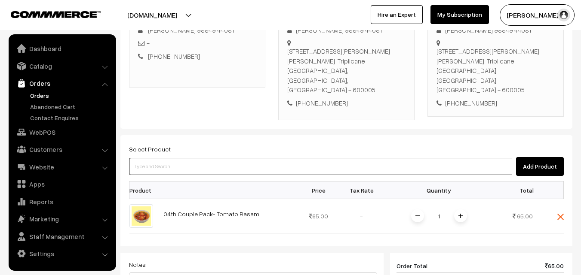
click at [201, 158] on input at bounding box center [320, 166] width 383 height 17
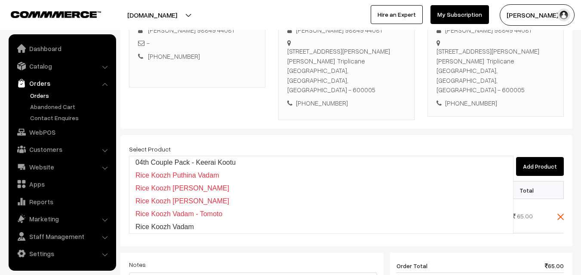
type input "04th Couple Pack - Keerai Kootu"
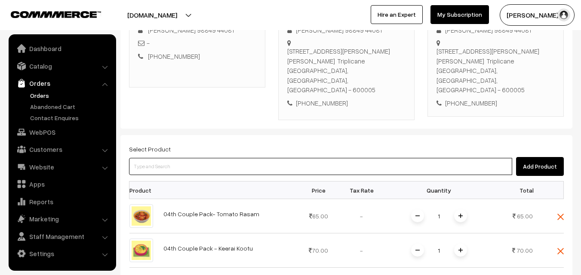
click at [200, 158] on input at bounding box center [320, 166] width 383 height 17
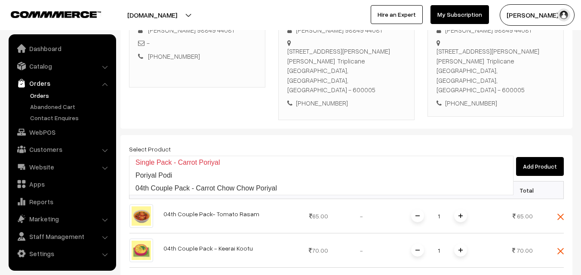
type input "04th Couple Pack - Carrot Chow Chow Poriyal"
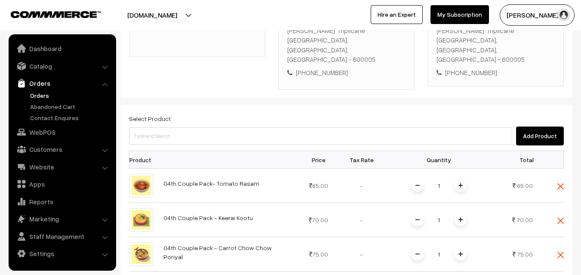
scroll to position [276, 0]
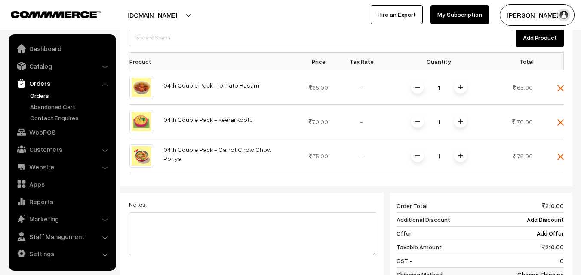
click at [563, 271] on link "Choose Shipping Method" at bounding box center [540, 279] width 46 height 16
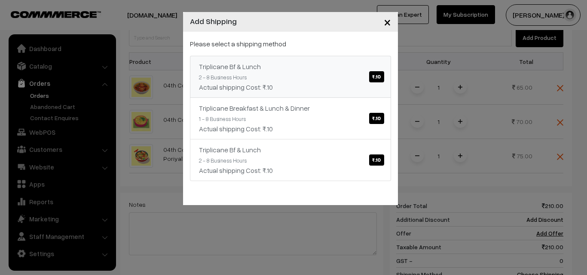
click at [246, 74] on link "Triplicane Bf & Lunch ₹.10 2 - 8 Business Hours Actual shipping Cost: ₹.10" at bounding box center [290, 77] width 201 height 42
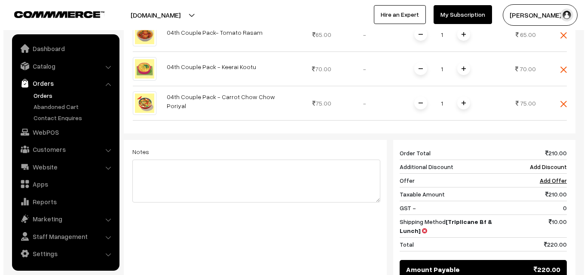
scroll to position [416, 0]
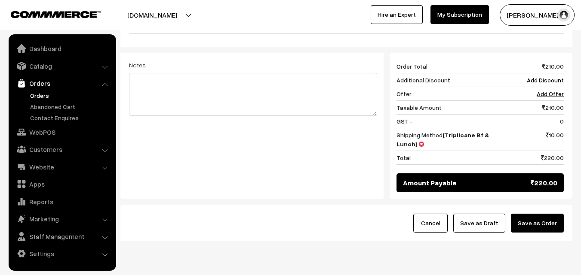
click at [546, 214] on button "Save as Order" at bounding box center [537, 223] width 53 height 19
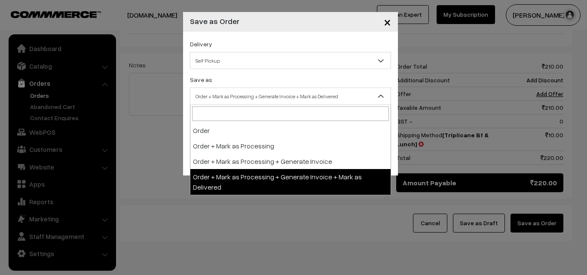
click at [314, 91] on span "Order + Mark as Processing + Generate Invoice + Mark as Delivered" at bounding box center [290, 96] width 200 height 15
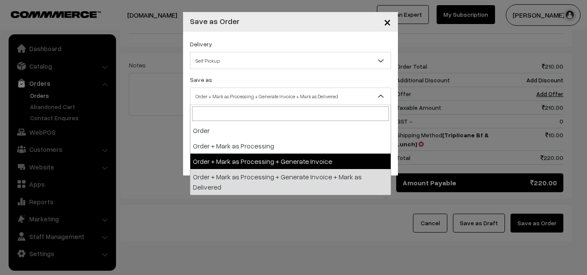
select select "3"
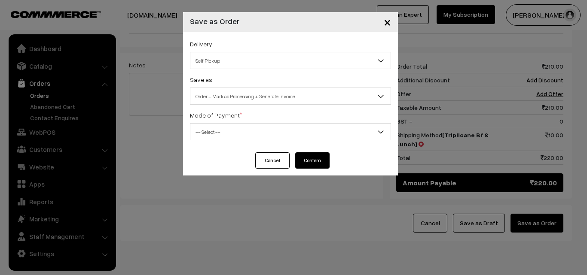
click at [232, 125] on span "-- Select --" at bounding box center [290, 132] width 200 height 15
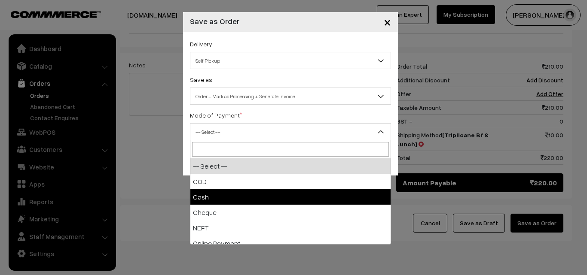
select select "2"
checkbox input "true"
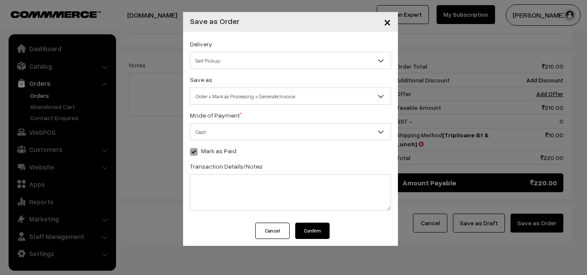
click at [318, 230] on button "Confirm" at bounding box center [312, 231] width 34 height 16
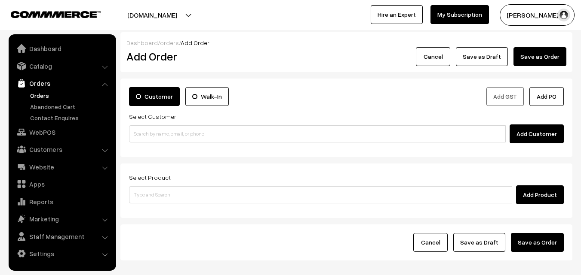
click at [47, 86] on link "Orders" at bounding box center [62, 83] width 102 height 15
click at [41, 96] on link "Orders" at bounding box center [70, 95] width 85 height 9
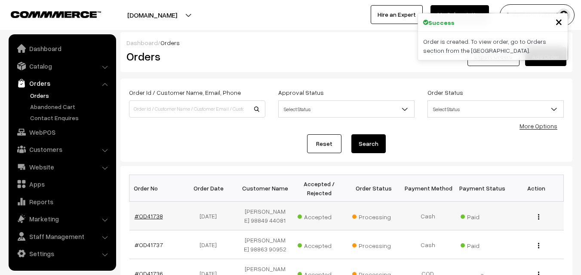
click at [147, 214] on link "#OD41738" at bounding box center [149, 216] width 28 height 7
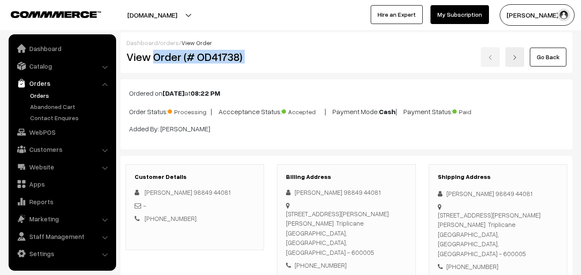
click at [284, 63] on div "View Order (# OD41738) Go Back" at bounding box center [346, 57] width 453 height 20
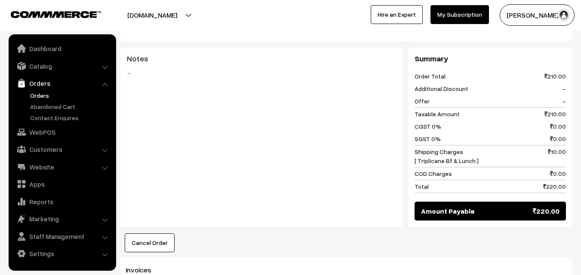
scroll to position [559, 0]
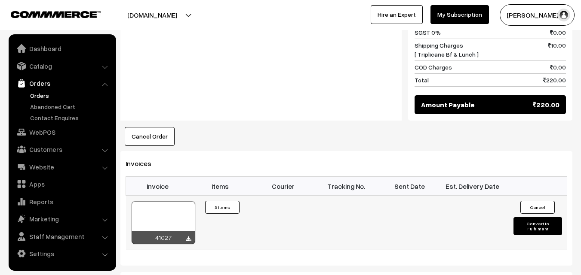
click at [172, 202] on div at bounding box center [164, 223] width 64 height 43
click at [46, 136] on link "WebPOS" at bounding box center [62, 132] width 102 height 15
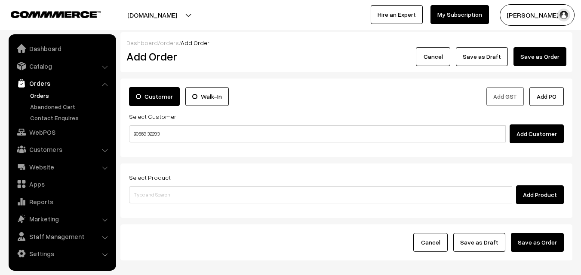
click at [148, 135] on input "80569 32293" at bounding box center [317, 134] width 377 height 17
type input "80569 32293"
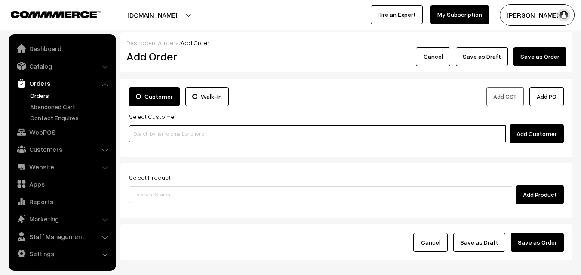
click at [193, 135] on input at bounding box center [317, 134] width 377 height 17
click at [194, 141] on input at bounding box center [317, 134] width 377 height 17
click at [197, 131] on input at bounding box center [317, 134] width 377 height 17
type input "i"
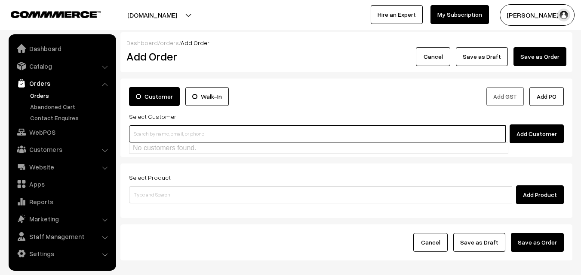
click at [196, 132] on input at bounding box center [317, 134] width 377 height 17
click at [214, 140] on input at bounding box center [317, 134] width 377 height 17
paste input "80569 32293"
click at [150, 146] on ul "No customers found." at bounding box center [318, 148] width 379 height 11
click at [150, 132] on input "80569 32293" at bounding box center [317, 134] width 377 height 17
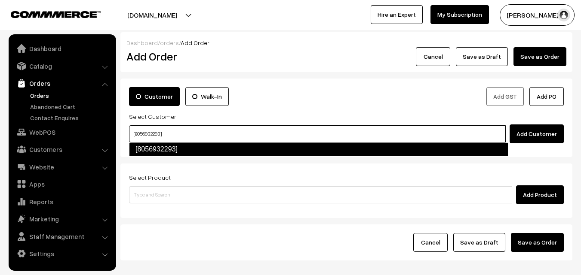
type input "[8056932293]"
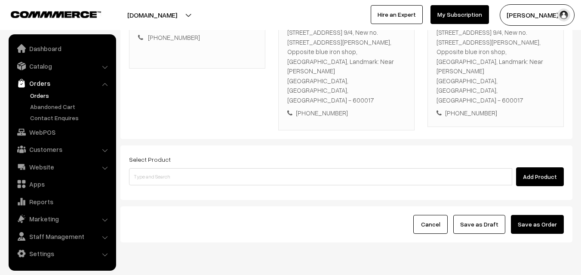
scroll to position [166, 0]
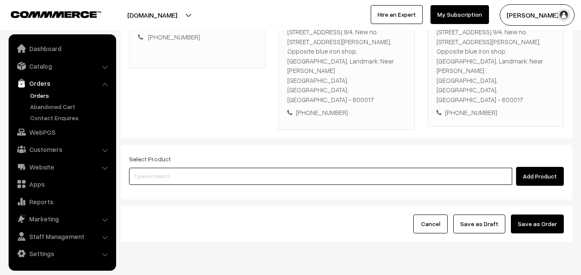
click at [213, 168] on input at bounding box center [320, 176] width 383 height 17
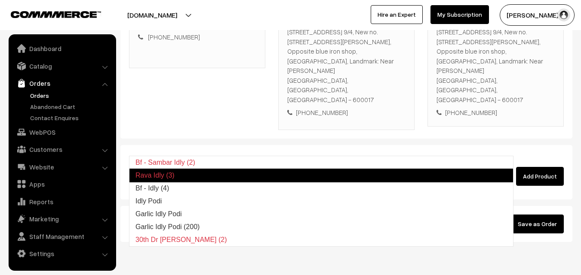
type input "Bf - Idly (4)"
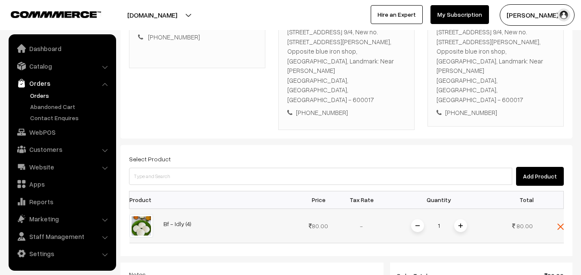
click at [465, 220] on span at bounding box center [460, 226] width 13 height 13
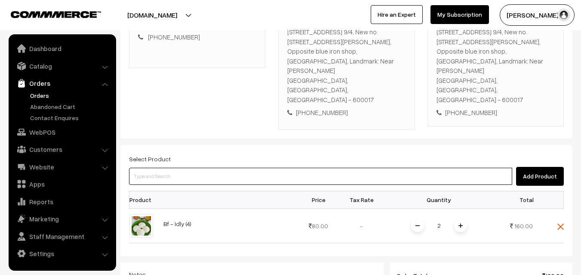
drag, startPoint x: 217, startPoint y: 156, endPoint x: 219, endPoint y: 150, distance: 6.3
click at [218, 168] on input at bounding box center [320, 176] width 383 height 17
click at [220, 168] on input at bounding box center [320, 176] width 383 height 17
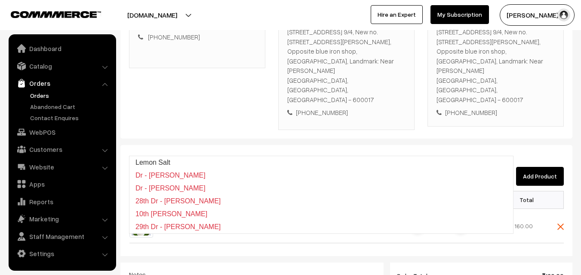
type input "29th Dr - Lemon Sevai"
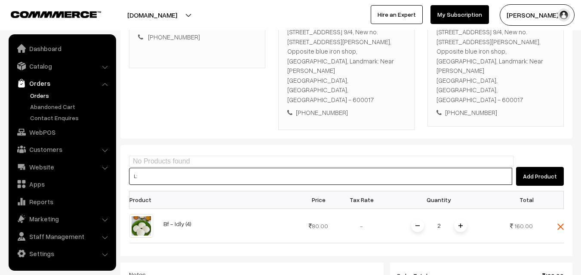
type input "L"
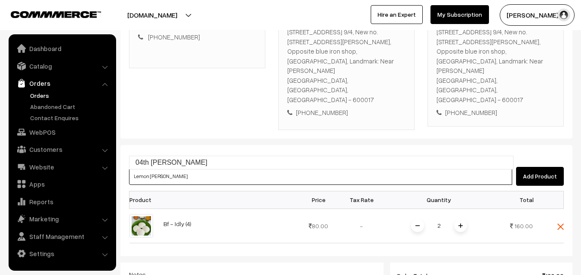
type input "04th Lemon Sadam"
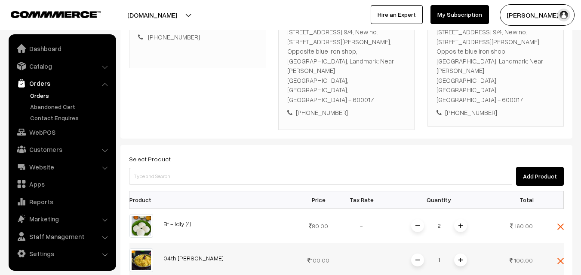
click at [456, 254] on span at bounding box center [460, 260] width 13 height 13
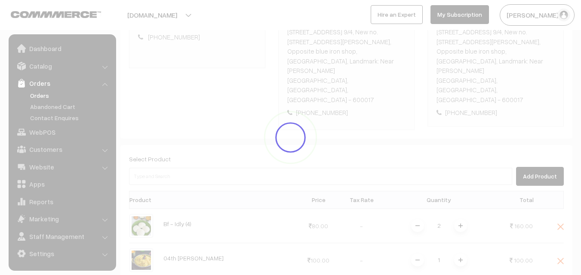
click at [463, 232] on div "Dashboard / orders / Add Order Add Order Cancel Save as Draft Save as Order Sav…" at bounding box center [346, 176] width 452 height 620
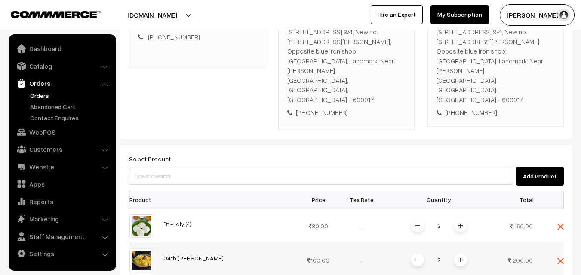
click at [466, 254] on span at bounding box center [460, 260] width 13 height 13
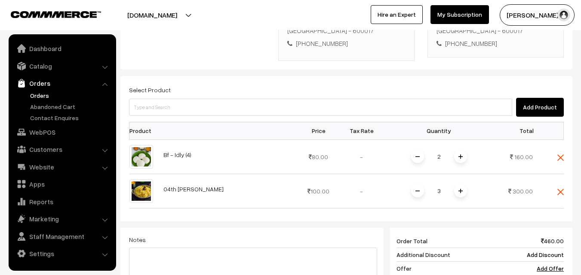
scroll to position [381, 0]
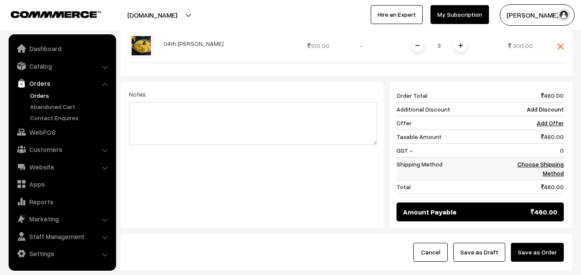
click at [558, 157] on td "Choose Shipping Method" at bounding box center [536, 168] width 53 height 23
click at [554, 161] on link "Choose Shipping Method" at bounding box center [540, 169] width 46 height 16
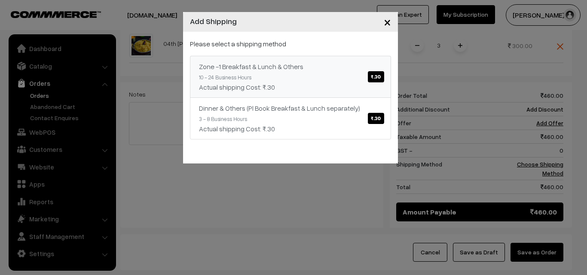
click at [315, 72] on link "Zone -1 Breakfast & Lunch & Others ₹.30 10 - 24 Business Hours Actual shipping …" at bounding box center [290, 77] width 201 height 42
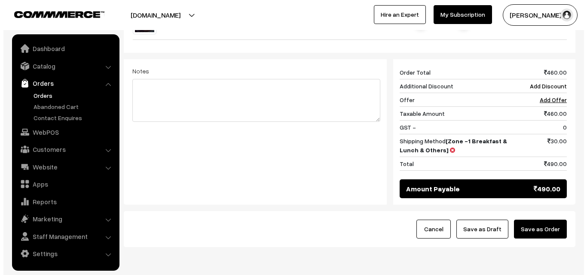
scroll to position [410, 0]
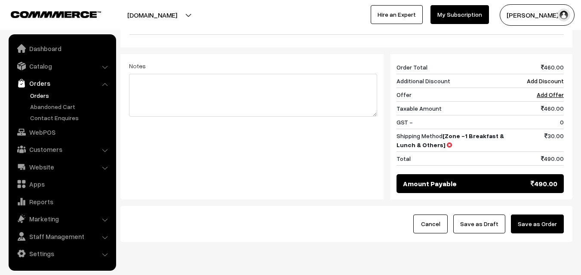
click at [538, 215] on button "Save as Order" at bounding box center [537, 224] width 53 height 19
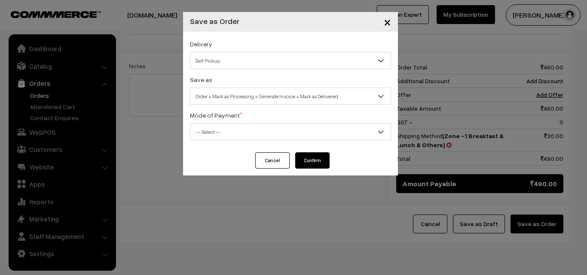
click at [253, 98] on span "Order + Mark as Processing + Generate Invoice + Mark as Delivered" at bounding box center [290, 96] width 200 height 15
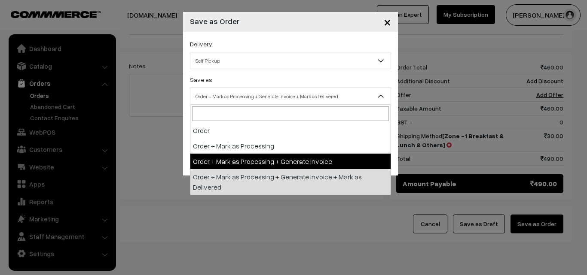
select select "3"
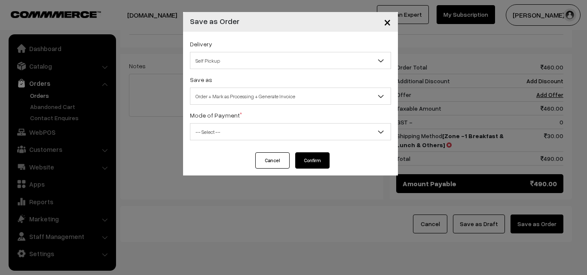
click at [220, 135] on span "-- Select --" at bounding box center [290, 132] width 200 height 15
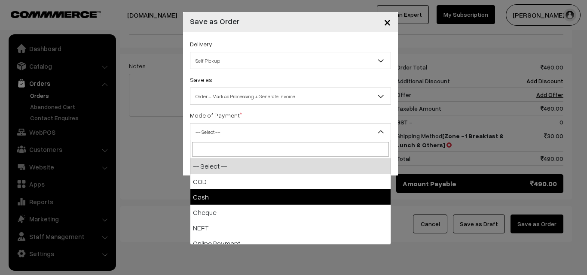
select select "2"
checkbox input "true"
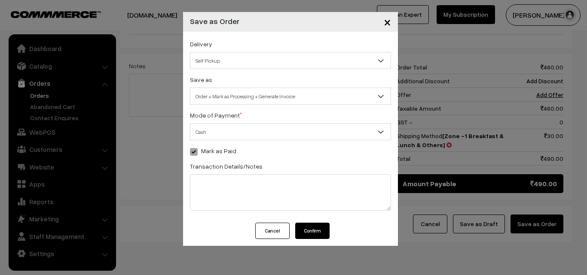
click at [309, 235] on button "Confirm" at bounding box center [312, 231] width 34 height 16
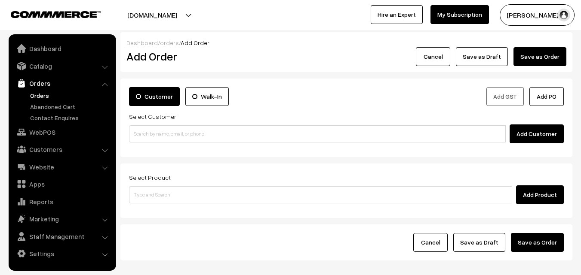
click at [42, 96] on link "Orders" at bounding box center [70, 95] width 85 height 9
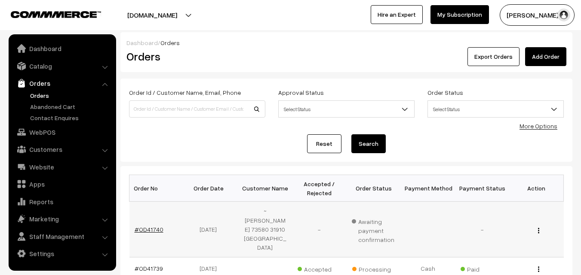
click at [147, 226] on link "#OD41740" at bounding box center [149, 229] width 29 height 7
click at [148, 265] on link "#OD41739" at bounding box center [149, 268] width 28 height 7
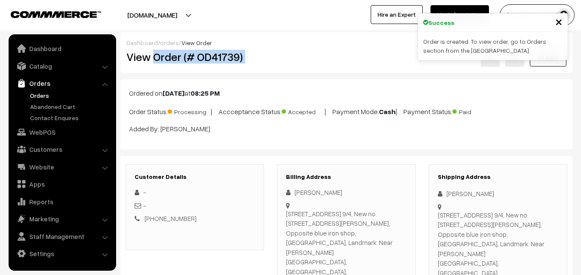
click at [280, 59] on div "View Order (# OD41739) Go Back" at bounding box center [346, 57] width 453 height 20
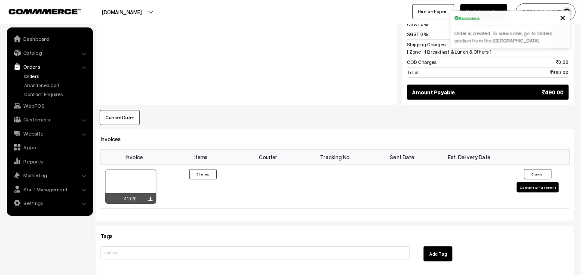
scroll to position [537, 0]
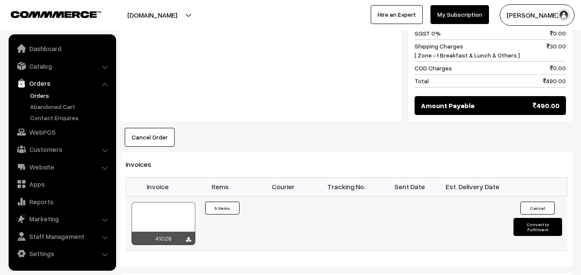
click at [162, 202] on div at bounding box center [164, 223] width 64 height 43
click at [64, 126] on link "WebPOS" at bounding box center [62, 132] width 102 height 15
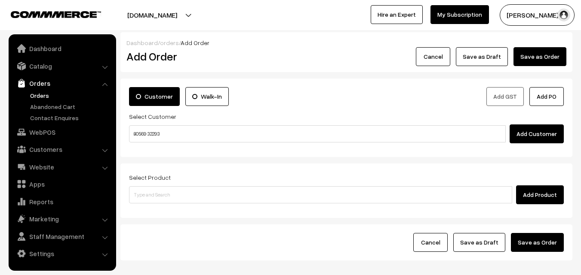
click at [147, 131] on input "80569 32293" at bounding box center [317, 134] width 377 height 17
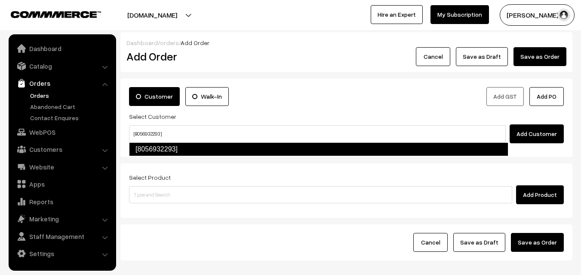
type input "[8056932293]"
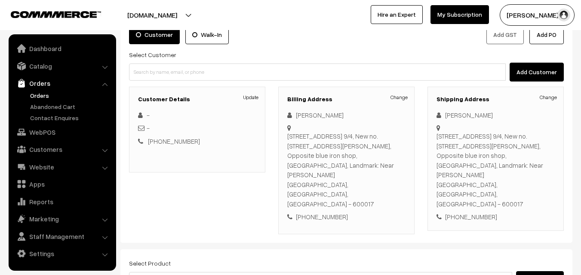
scroll to position [166, 0]
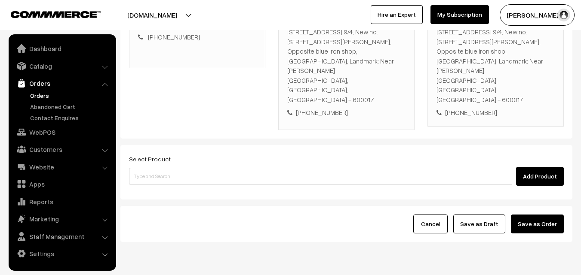
click at [183, 160] on div "Select Product Add Product" at bounding box center [346, 172] width 452 height 55
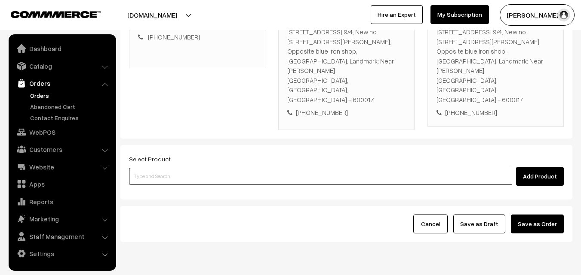
click at [181, 168] on input at bounding box center [320, 176] width 383 height 17
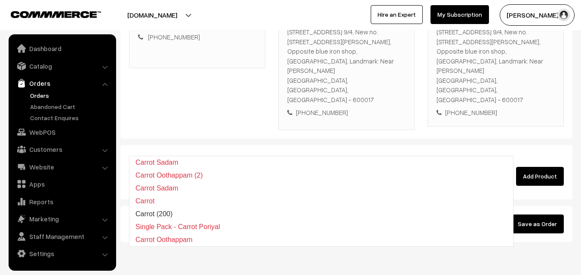
type input "carrot o"
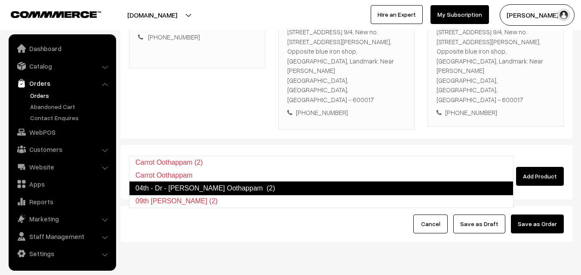
click at [190, 182] on link "04th - Dr - [PERSON_NAME] Oothappam (2)" at bounding box center [321, 189] width 384 height 14
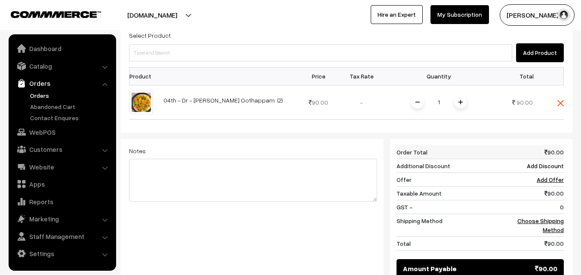
scroll to position [295, 0]
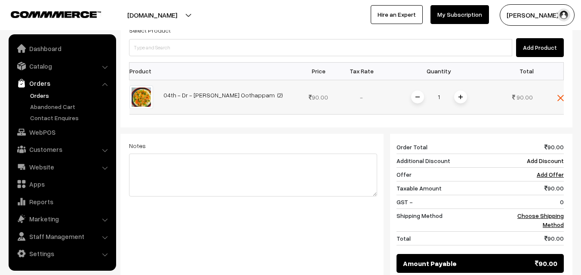
click at [456, 91] on span at bounding box center [460, 97] width 13 height 13
click at [559, 212] on link "Choose Shipping Method" at bounding box center [540, 220] width 46 height 16
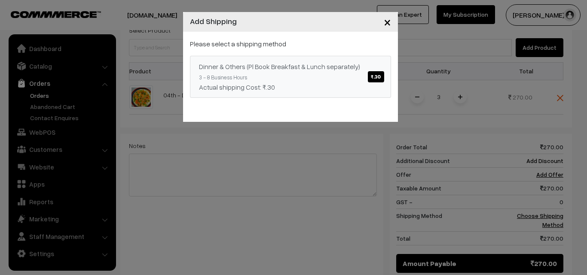
click at [350, 85] on div "Actual shipping Cost: ₹.30" at bounding box center [290, 87] width 183 height 10
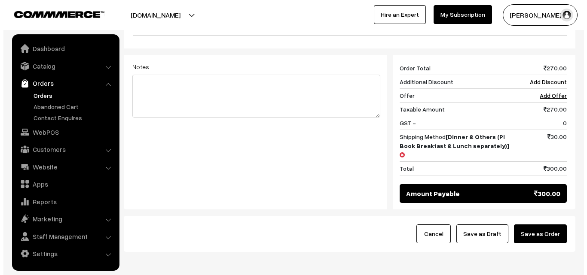
scroll to position [375, 0]
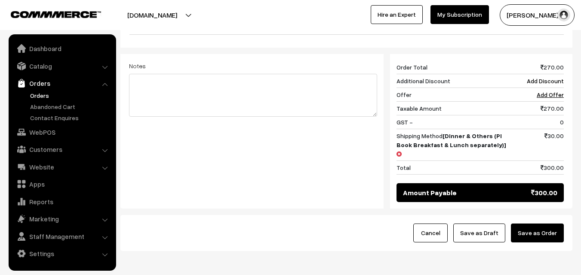
click at [549, 224] on button "Save as Order" at bounding box center [537, 233] width 53 height 19
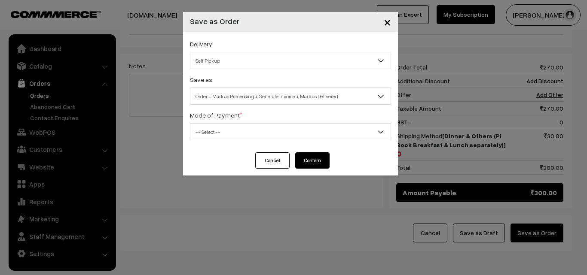
click at [285, 99] on span "Order + Mark as Processing + Generate Invoice + Mark as Delivered" at bounding box center [290, 96] width 200 height 15
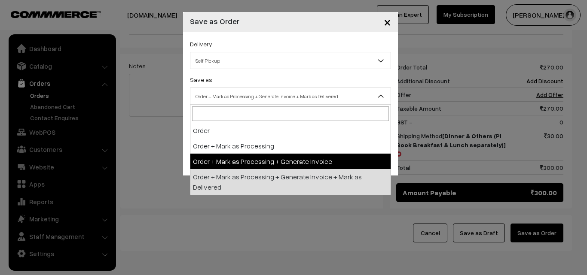
select select "3"
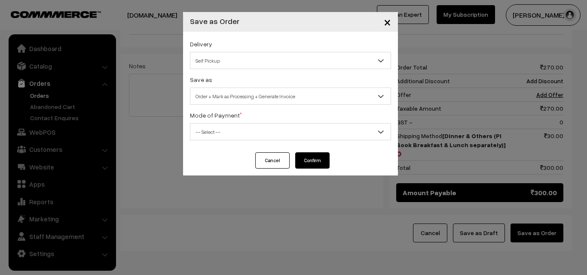
click at [248, 131] on span "-- Select --" at bounding box center [290, 132] width 200 height 15
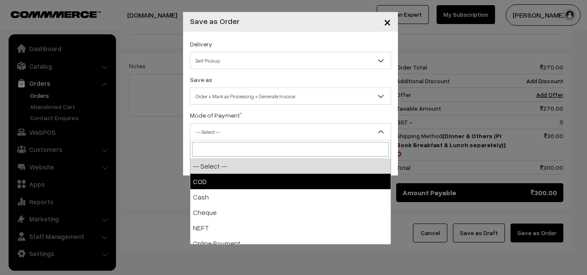
select select "2"
checkbox input "true"
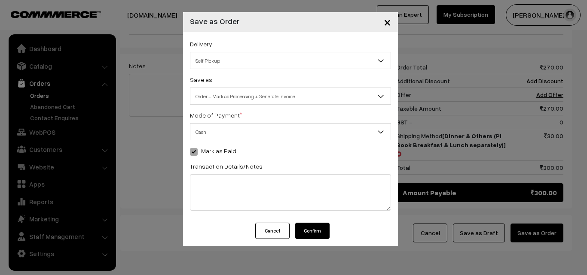
click at [307, 233] on button "Confirm" at bounding box center [312, 231] width 34 height 16
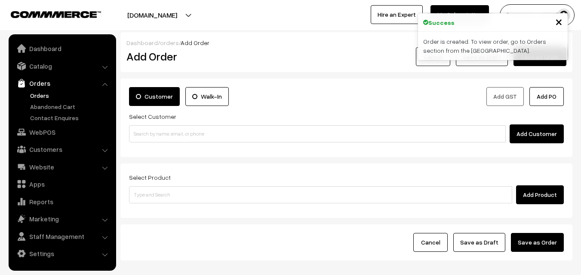
click at [45, 95] on link "Orders" at bounding box center [70, 95] width 85 height 9
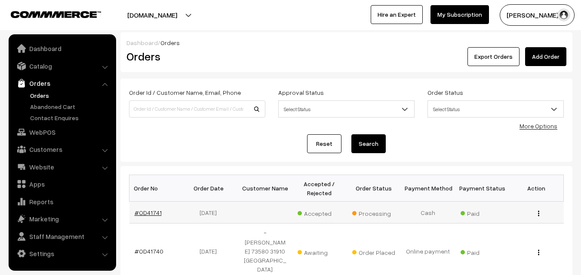
click at [152, 214] on link "#OD41741" at bounding box center [148, 212] width 27 height 7
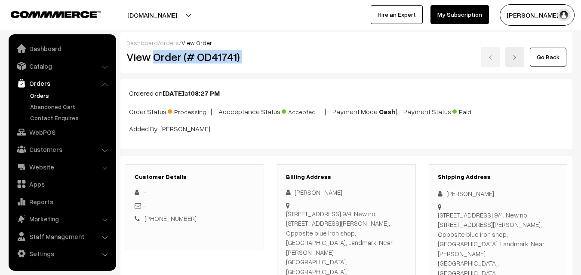
drag, startPoint x: 152, startPoint y: 57, endPoint x: 317, endPoint y: 63, distance: 165.2
click at [317, 63] on div "View Order (# OD41741) Go Back" at bounding box center [346, 57] width 453 height 20
copy div "Order (# OD41741)"
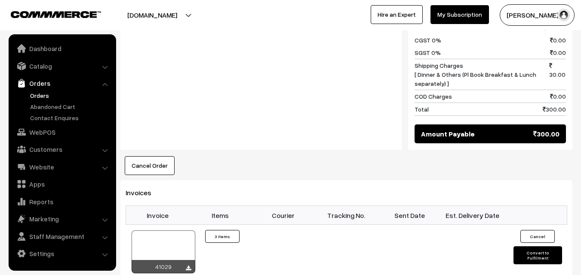
scroll to position [473, 0]
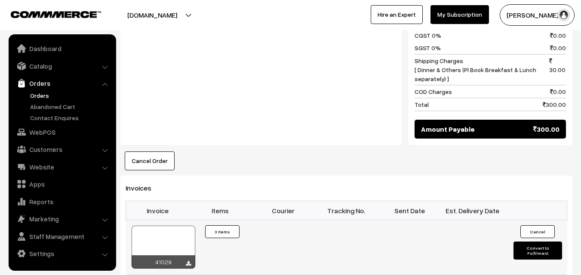
click at [169, 226] on div at bounding box center [164, 247] width 64 height 43
click at [49, 132] on link "WebPOS" at bounding box center [62, 132] width 102 height 15
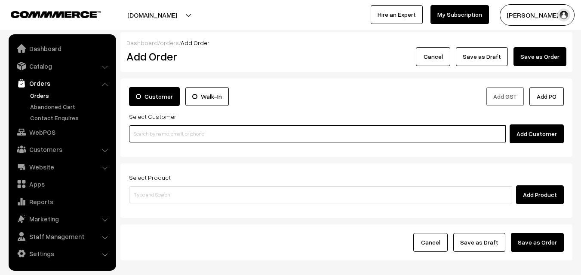
click at [209, 142] on input at bounding box center [317, 134] width 377 height 17
click at [210, 135] on input at bounding box center [317, 134] width 377 height 17
paste input "+971 50 450 6283"
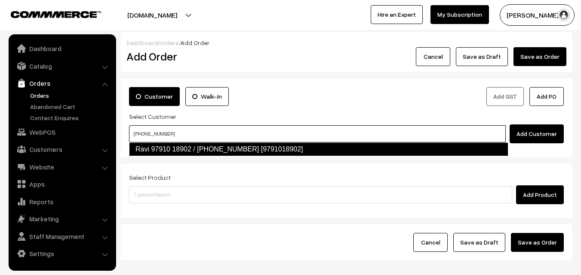
click at [156, 146] on link "Ravi 97910 18902 / +971 50 450 6283 97910 20892 [9791018902]" at bounding box center [318, 150] width 379 height 14
type input "+971 50 450 6283"
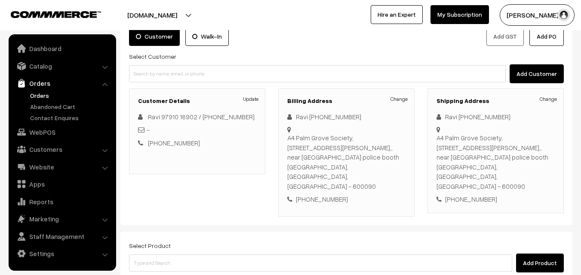
scroll to position [86, 0]
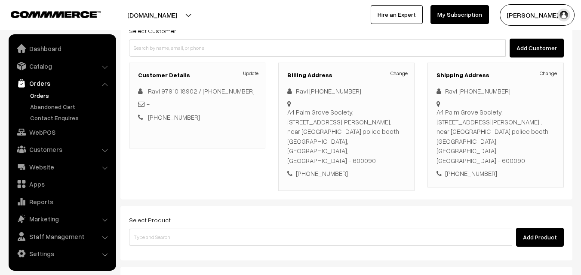
click at [215, 215] on div "Select Product Add Product" at bounding box center [346, 231] width 435 height 32
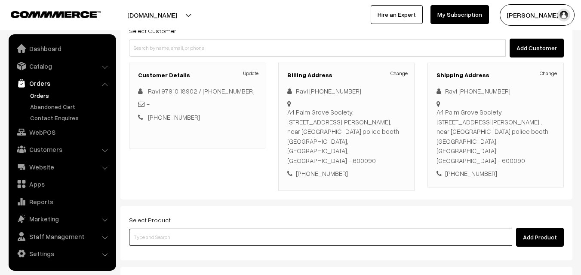
click at [218, 229] on input at bounding box center [320, 237] width 383 height 17
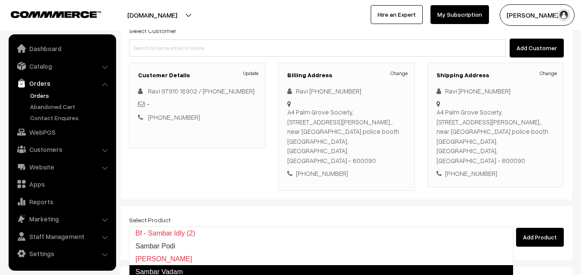
type input "04th Couple Pack - Kadhamba Sambar"
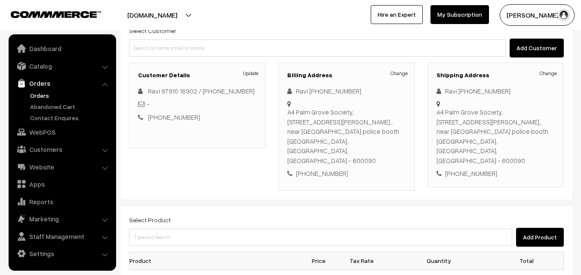
scroll to position [172, 0]
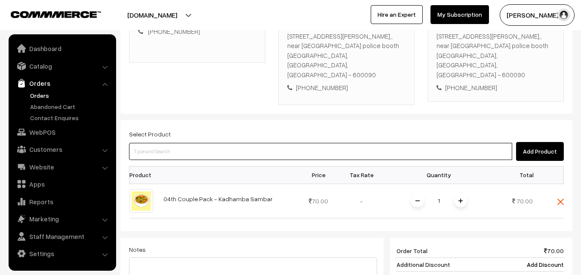
click at [248, 143] on input at bounding box center [320, 151] width 383 height 17
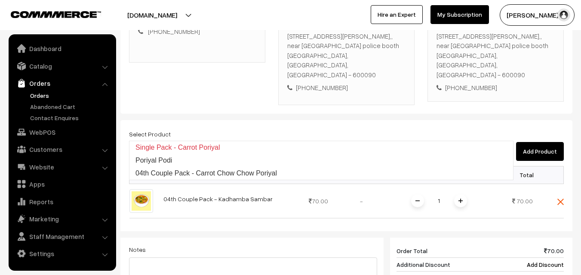
type input "04th Couple Pack - Carrot Chow Chow Poriyal"
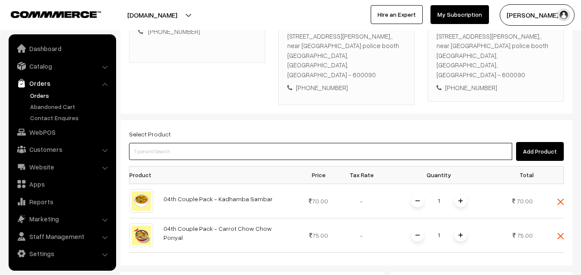
click at [247, 143] on input at bounding box center [320, 151] width 383 height 17
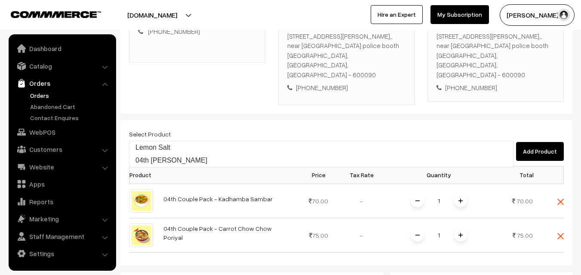
type input "04th Lemon Sadam"
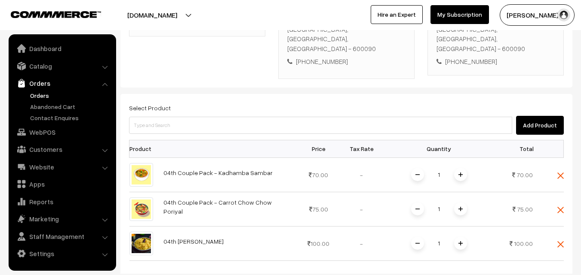
scroll to position [258, 0]
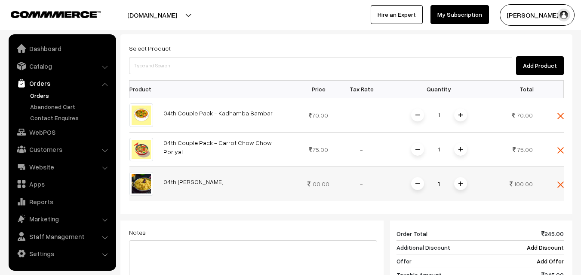
drag, startPoint x: 456, startPoint y: 174, endPoint x: 462, endPoint y: 163, distance: 12.3
click at [459, 173] on td "1" at bounding box center [439, 184] width 112 height 34
click at [462, 182] on img at bounding box center [460, 184] width 4 height 4
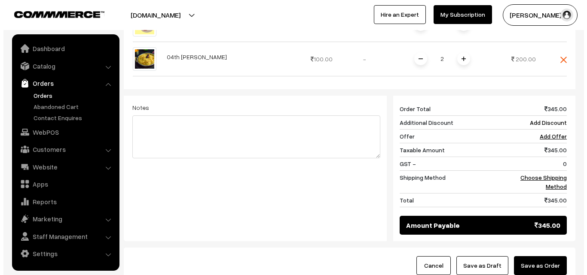
scroll to position [430, 0]
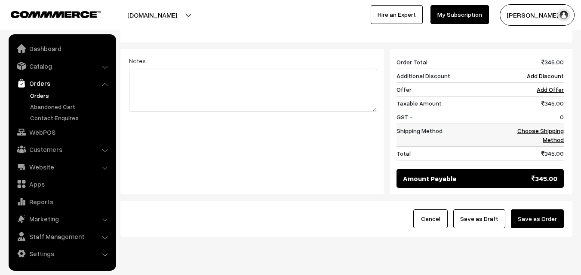
click at [550, 127] on link "Choose Shipping Method" at bounding box center [540, 135] width 46 height 16
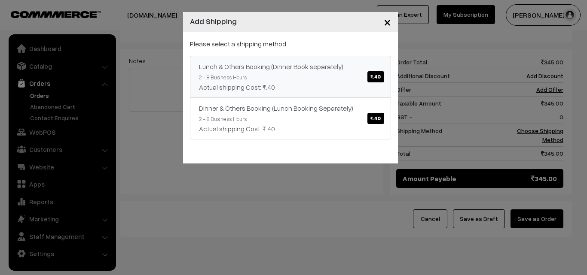
click at [340, 75] on link "Lunch & Others Booking (Dinner Book separately) ₹.40 2 - 8 Business Hours Actua…" at bounding box center [290, 77] width 201 height 42
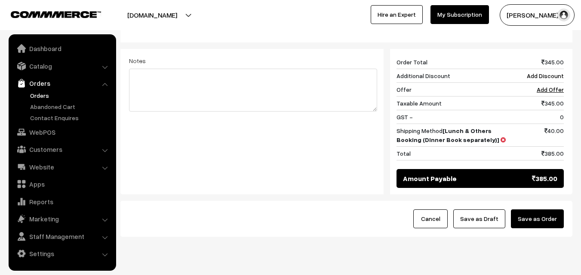
click at [551, 201] on div "Cancel Save as Draft Save as Order" at bounding box center [346, 219] width 452 height 36
click at [545, 210] on button "Save as Order" at bounding box center [537, 219] width 53 height 19
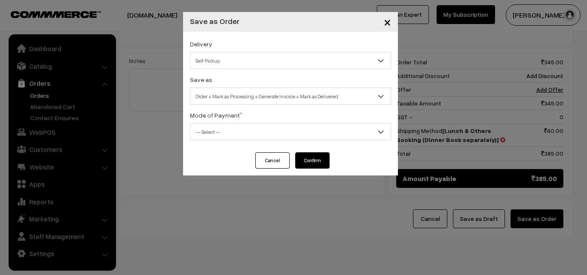
drag, startPoint x: 236, startPoint y: 85, endPoint x: 229, endPoint y: 83, distance: 6.7
click at [236, 85] on div "Save as Order Order + Mark as Processing Order + Mark as Processing + Generate …" at bounding box center [290, 89] width 201 height 31
click at [225, 98] on span "Order + Mark as Processing + Generate Invoice + Mark as Delivered" at bounding box center [290, 96] width 200 height 15
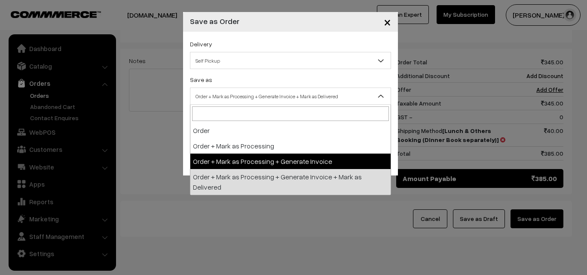
select select "3"
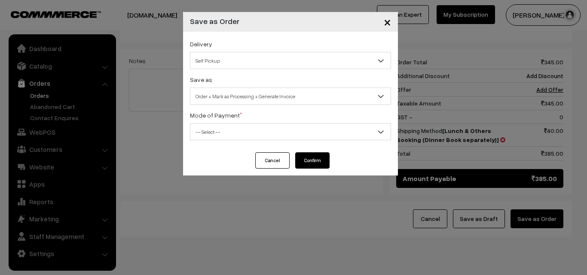
click at [221, 129] on span "-- Select --" at bounding box center [290, 132] width 200 height 15
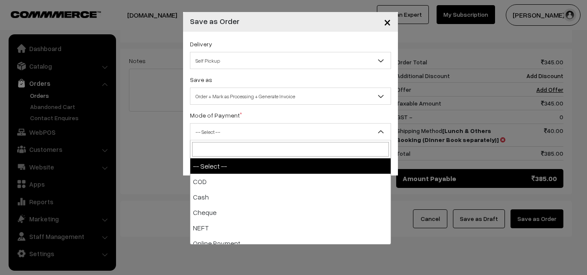
select select "3"
checkbox input "true"
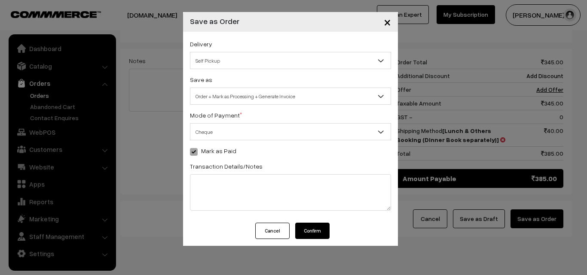
drag, startPoint x: 208, startPoint y: 126, endPoint x: 208, endPoint y: 137, distance: 11.2
click at [208, 129] on span "Cheque" at bounding box center [290, 132] width 200 height 15
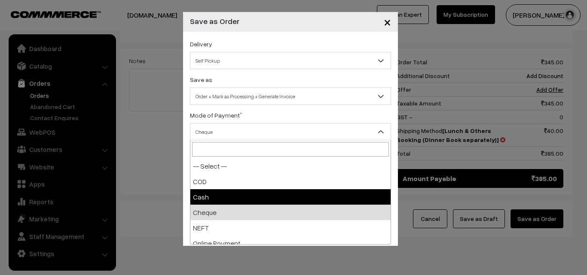
select select "2"
checkbox input "true"
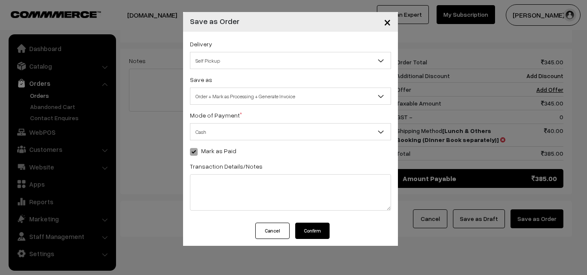
click at [302, 234] on button "Confirm" at bounding box center [312, 231] width 34 height 16
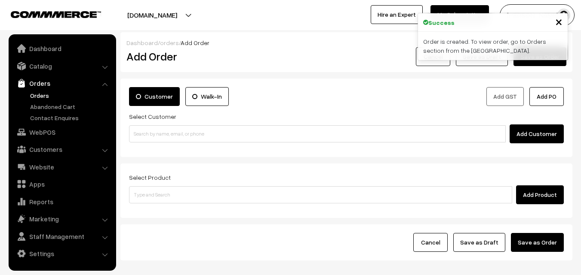
click at [42, 95] on link "Orders" at bounding box center [70, 95] width 85 height 9
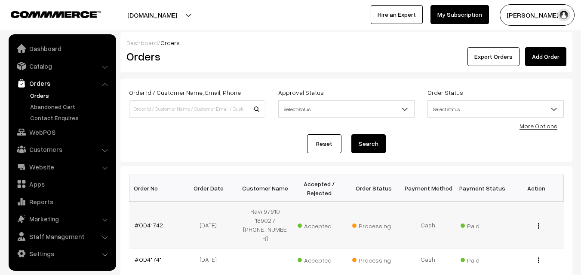
click at [153, 222] on link "#OD41742" at bounding box center [149, 225] width 28 height 7
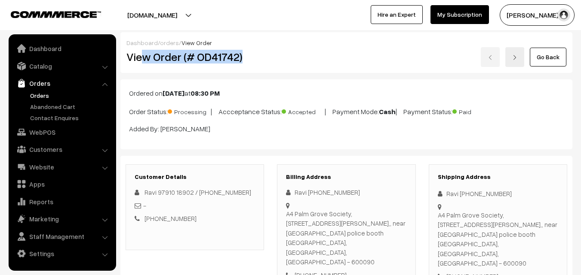
drag, startPoint x: 0, startPoint y: 0, endPoint x: 240, endPoint y: 63, distance: 248.3
click at [245, 64] on div "View Order (# OD41742)" at bounding box center [195, 57] width 151 height 20
click at [142, 58] on h2 "View Order (# OD41742)" at bounding box center [195, 56] width 138 height 13
drag, startPoint x: 276, startPoint y: 53, endPoint x: 348, endPoint y: 36, distance: 73.4
click at [331, 37] on div "Dashboard / orders / View Order View Order (# OD41742) Go Back" at bounding box center [346, 52] width 452 height 41
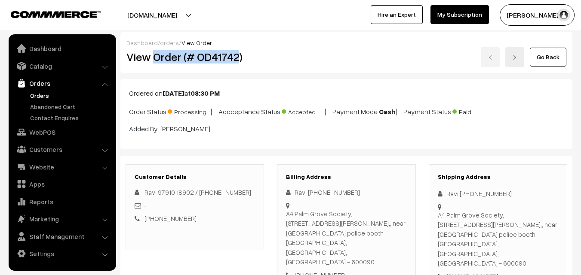
click at [239, 62] on h2 "View Order (# OD41742)" at bounding box center [195, 56] width 138 height 13
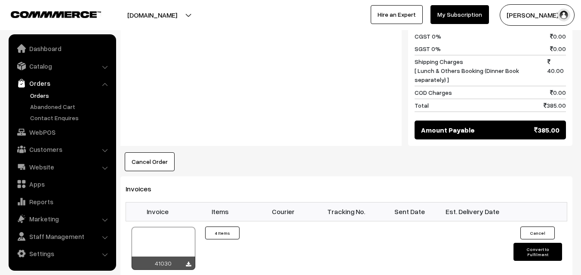
scroll to position [559, 0]
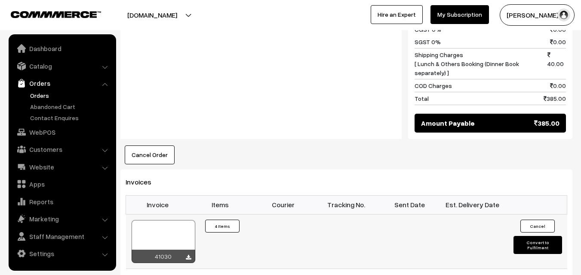
click at [165, 220] on div at bounding box center [164, 241] width 64 height 43
click at [42, 130] on link "WebPOS" at bounding box center [62, 132] width 102 height 15
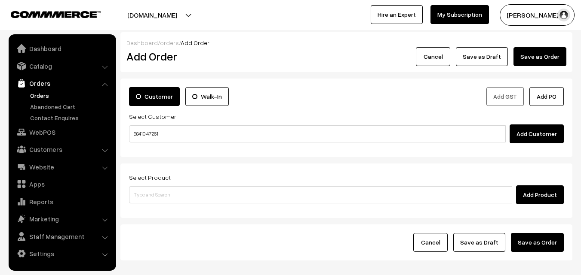
click at [147, 132] on input "98410 47261" at bounding box center [317, 134] width 377 height 17
click at [148, 131] on input "98410 47261" at bounding box center [317, 134] width 377 height 17
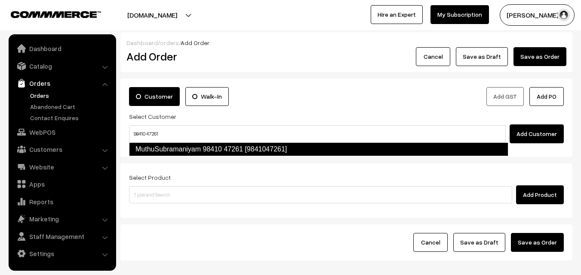
click at [153, 145] on link "MuthuSubramaniyam 98410 47261 [9841047261]" at bounding box center [318, 150] width 379 height 14
type input "98410 47261"
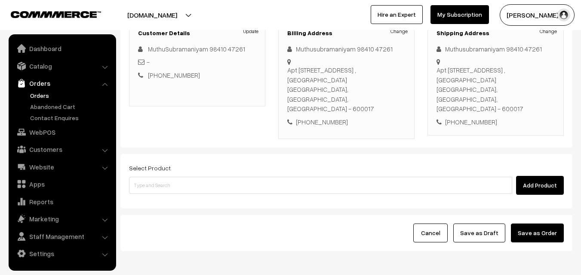
scroll to position [129, 0]
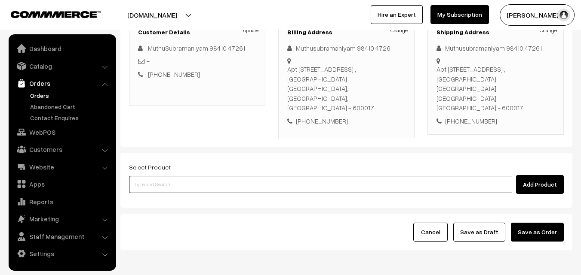
click at [188, 176] on input at bounding box center [320, 184] width 383 height 17
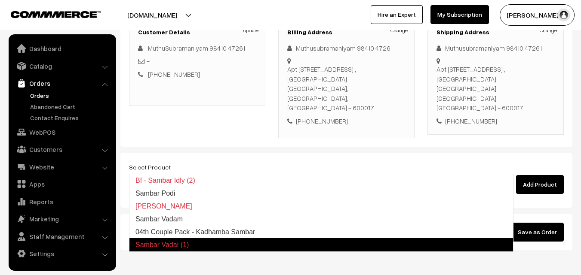
type input "04th Couple Pack - Kadhamba Sambar"
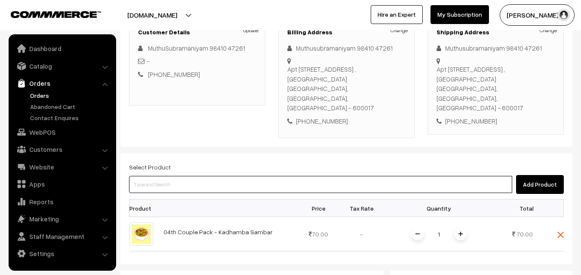
click at [180, 176] on input at bounding box center [320, 184] width 383 height 17
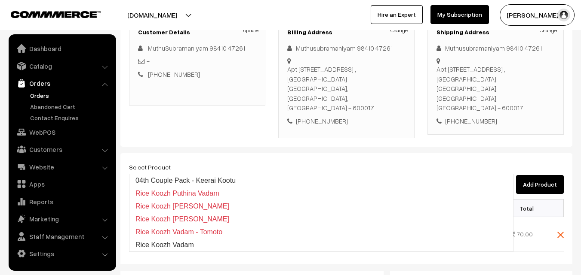
type input "04th Couple Pack - Keerai Kootu"
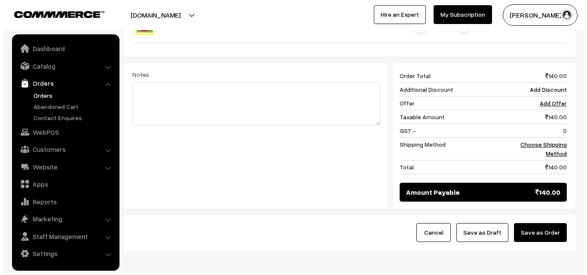
scroll to position [390, 0]
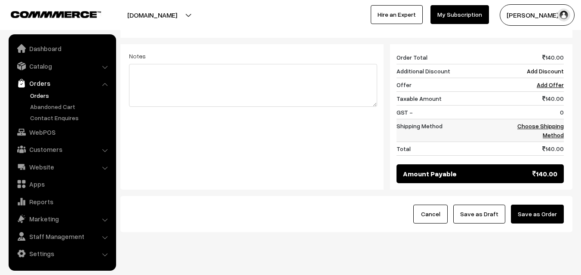
click at [556, 122] on link "Choose Shipping Method" at bounding box center [540, 130] width 46 height 16
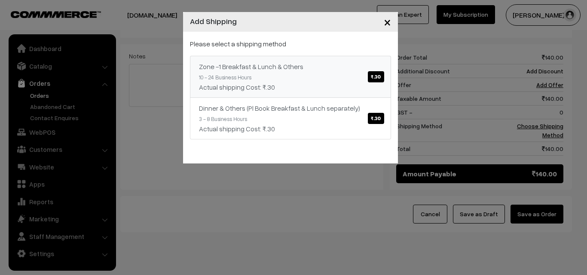
click at [346, 79] on link "Zone -1 Breakfast & Lunch & Others ₹.30 10 - 24 Business Hours Actual shipping …" at bounding box center [290, 77] width 201 height 42
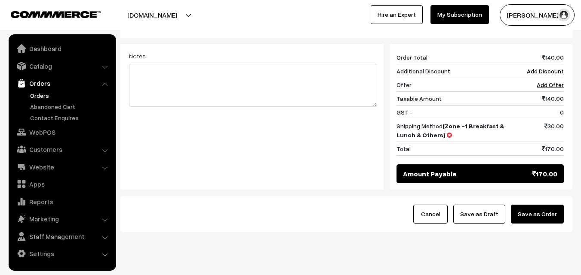
click at [542, 205] on button "Save as Order" at bounding box center [537, 214] width 53 height 19
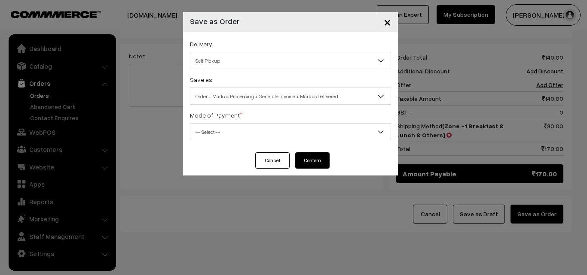
click at [260, 92] on span "Order + Mark as Processing + Generate Invoice + Mark as Delivered" at bounding box center [290, 96] width 200 height 15
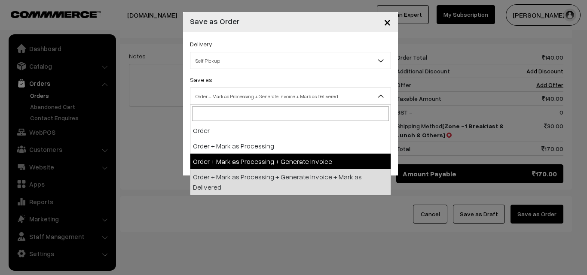
select select "3"
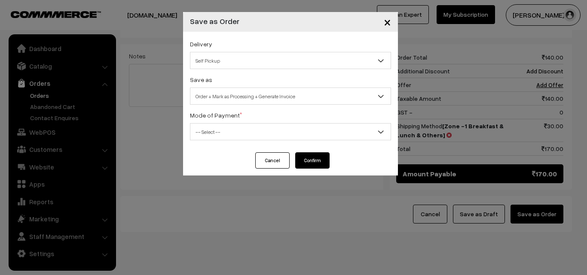
click at [242, 130] on span "-- Select --" at bounding box center [290, 132] width 200 height 15
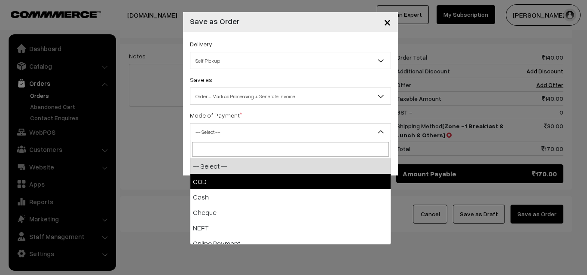
select select "1"
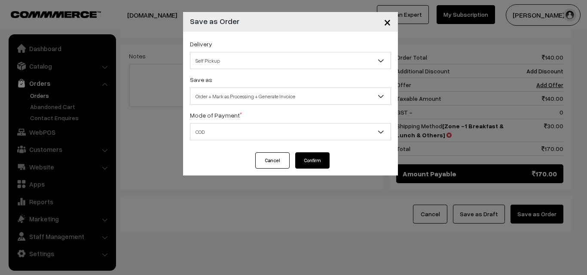
drag, startPoint x: 312, startPoint y: 163, endPoint x: 307, endPoint y: 164, distance: 5.2
click at [312, 163] on button "Confirm" at bounding box center [312, 161] width 34 height 16
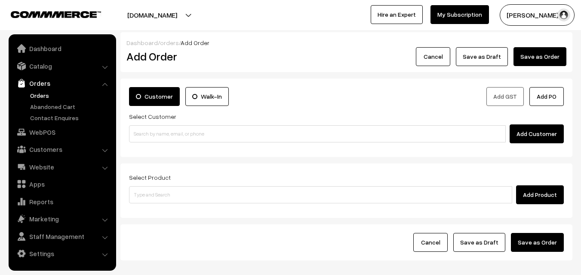
click at [50, 92] on link "Orders" at bounding box center [70, 95] width 85 height 9
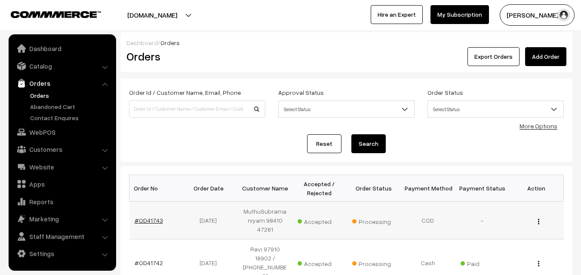
click at [153, 217] on link "#OD41743" at bounding box center [149, 220] width 28 height 7
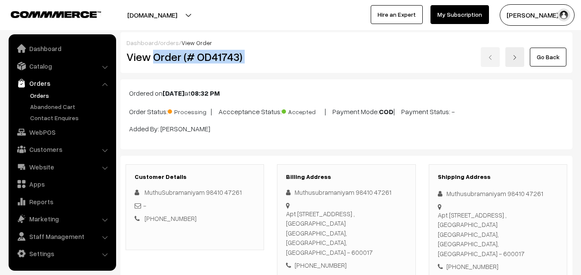
drag, startPoint x: 155, startPoint y: 57, endPoint x: 321, endPoint y: 62, distance: 166.0
click at [321, 62] on div "View Order (# OD41743) Go Back" at bounding box center [346, 57] width 453 height 20
copy div "Order (# OD41743)"
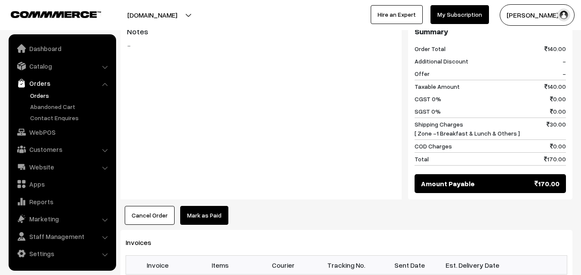
scroll to position [559, 0]
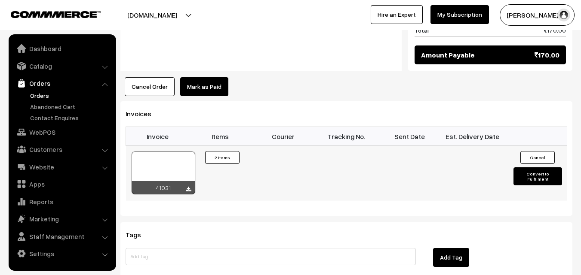
click at [178, 156] on div at bounding box center [164, 173] width 64 height 43
click at [41, 129] on link "WebPOS" at bounding box center [62, 132] width 102 height 15
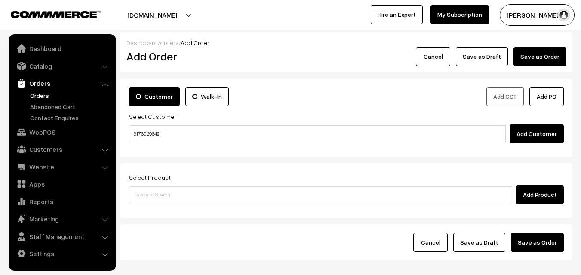
click at [162, 129] on input "91760 29648" at bounding box center [317, 134] width 377 height 17
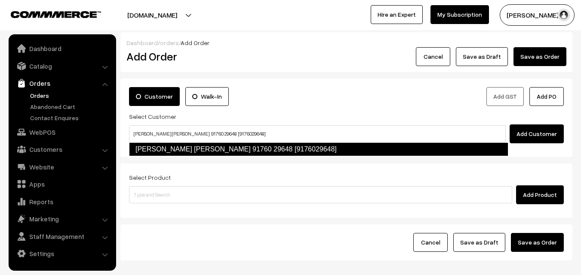
type input "[PERSON_NAME] [PERSON_NAME] 91760 29648 [9176029648]"
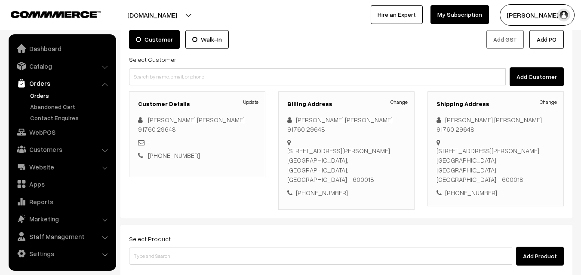
scroll to position [157, 0]
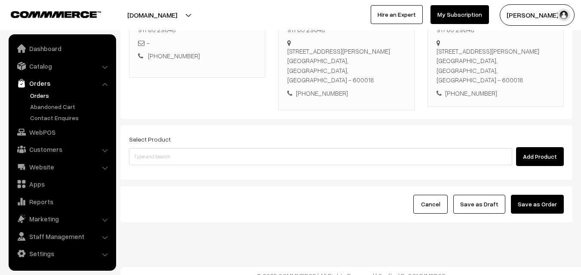
click at [190, 135] on div "Select Product Add Product" at bounding box center [346, 150] width 435 height 32
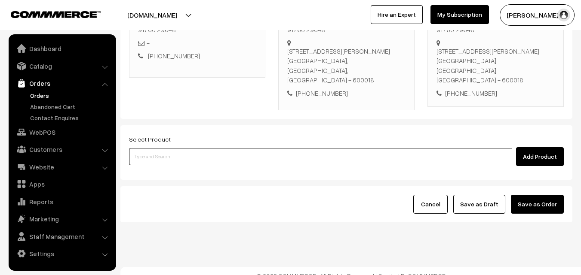
paste input "04th Without Rice..."
type input "04th Without Rice..."
click at [187, 148] on input "04th Without Rice..." at bounding box center [320, 156] width 383 height 17
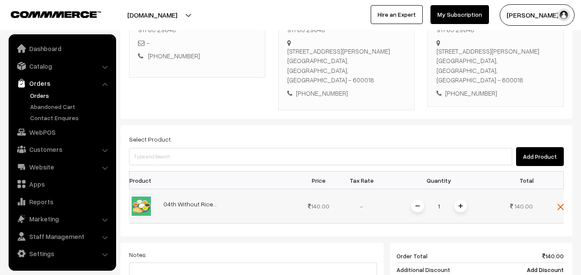
click at [463, 200] on span at bounding box center [460, 206] width 13 height 13
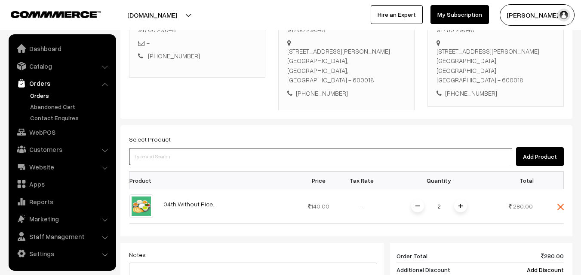
click at [436, 148] on input at bounding box center [320, 156] width 383 height 17
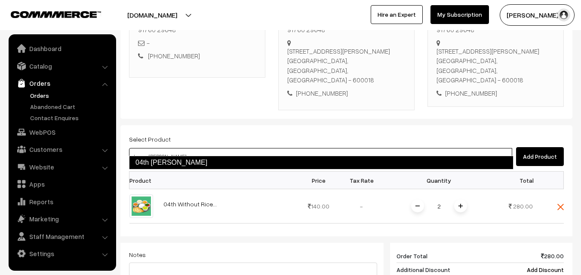
type input "04th Lemon Sadam"
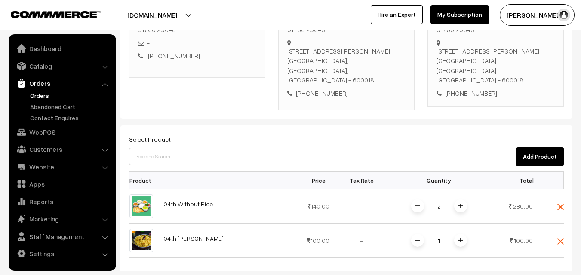
drag, startPoint x: 462, startPoint y: 227, endPoint x: 470, endPoint y: 217, distance: 12.8
click at [462, 234] on span at bounding box center [460, 240] width 13 height 13
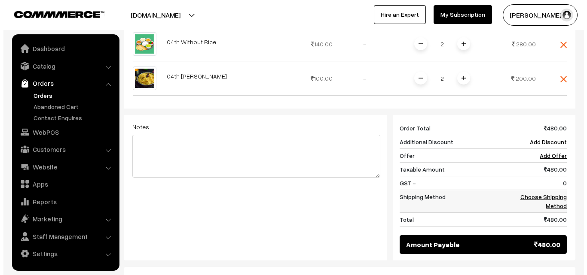
scroll to position [329, 0]
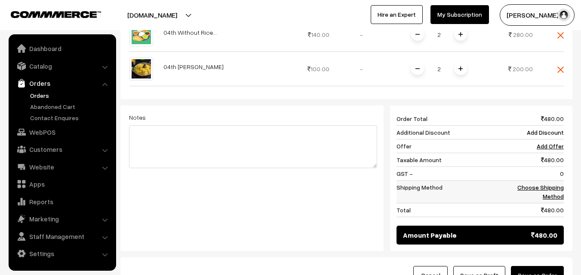
click at [558, 184] on link "Choose Shipping Method" at bounding box center [540, 192] width 46 height 16
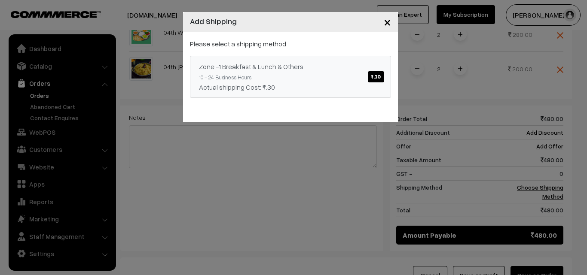
click at [327, 64] on div "Zone -1 Breakfast & Lunch & Others ₹.30" at bounding box center [290, 66] width 183 height 10
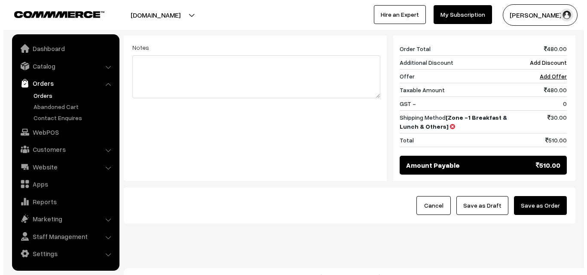
scroll to position [400, 0]
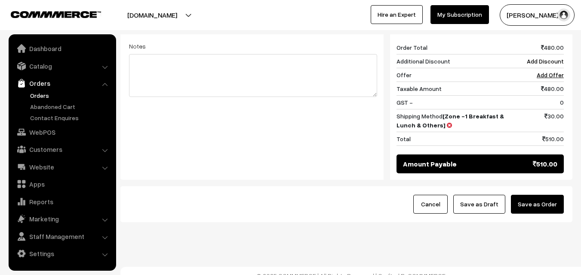
click at [546, 195] on button "Save as Order" at bounding box center [537, 204] width 53 height 19
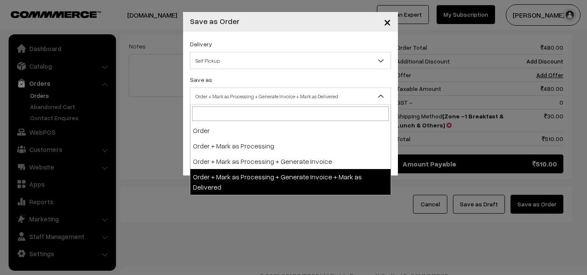
click at [200, 93] on span "Order + Mark as Processing + Generate Invoice + Mark as Delivered" at bounding box center [290, 96] width 200 height 15
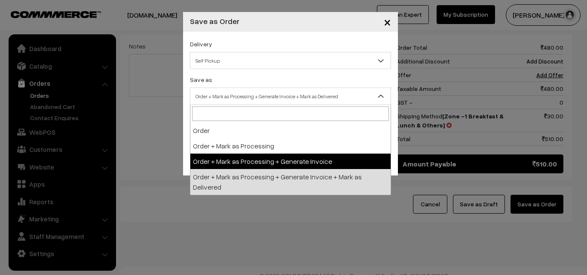
drag, startPoint x: 223, startPoint y: 162, endPoint x: 219, endPoint y: 141, distance: 21.6
select select "3"
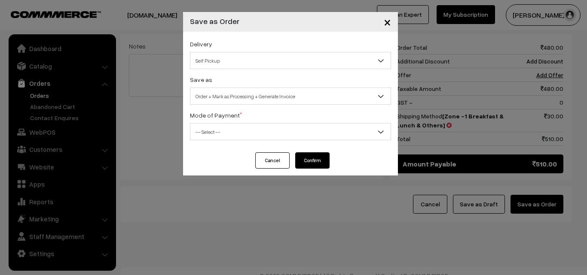
click at [216, 129] on span "-- Select --" at bounding box center [290, 132] width 200 height 15
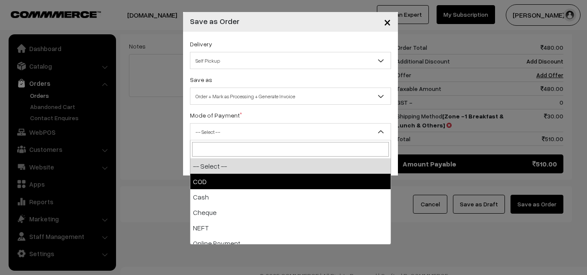
drag, startPoint x: 216, startPoint y: 187, endPoint x: 222, endPoint y: 187, distance: 6.0
select select "1"
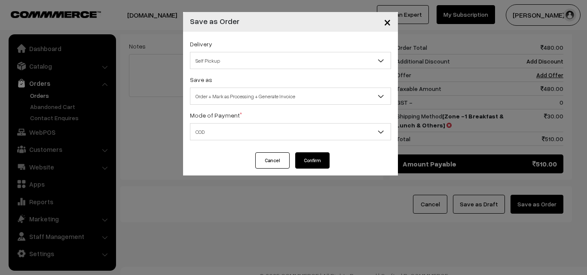
click at [314, 157] on button "Confirm" at bounding box center [312, 161] width 34 height 16
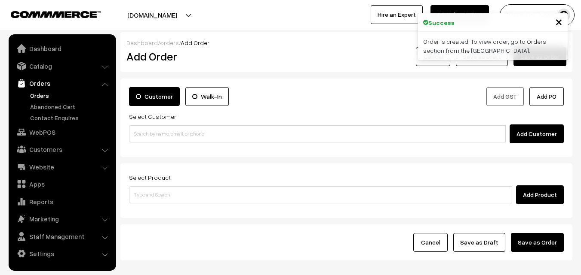
click at [35, 94] on link "Orders" at bounding box center [70, 95] width 85 height 9
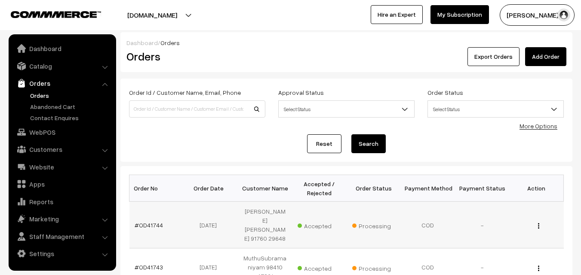
click at [142, 225] on td "#OD41744" at bounding box center [156, 225] width 54 height 47
click at [144, 222] on link "#OD41744" at bounding box center [149, 225] width 28 height 7
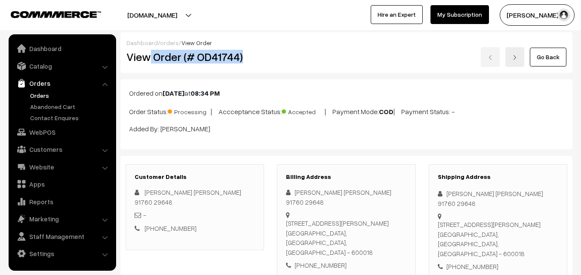
drag, startPoint x: 151, startPoint y: 59, endPoint x: 310, endPoint y: 94, distance: 162.3
click at [266, 61] on div "View Order (# OD41744)" at bounding box center [195, 57] width 151 height 20
copy h2 "Order (# OD41744)"
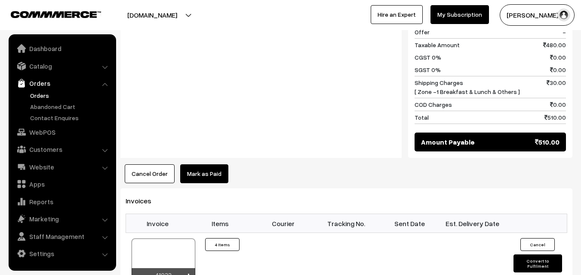
scroll to position [473, 0]
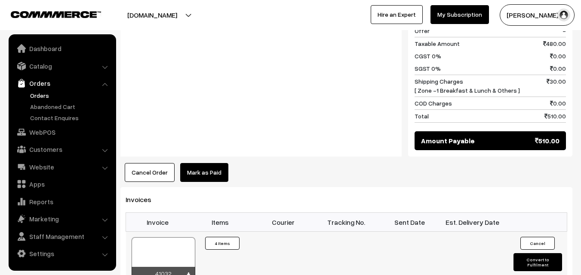
click at [161, 242] on div at bounding box center [164, 259] width 64 height 43
click at [39, 95] on link "Orders" at bounding box center [70, 95] width 85 height 9
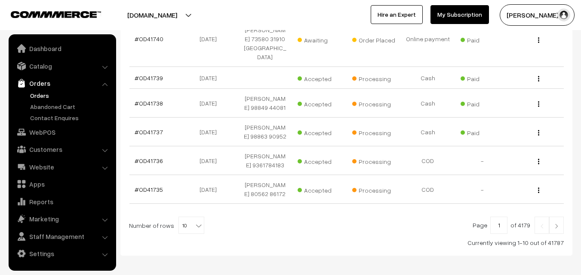
scroll to position [347, 0]
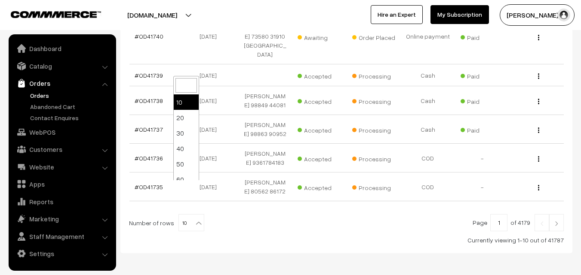
click at [194, 219] on b at bounding box center [198, 223] width 9 height 9
select select "100"
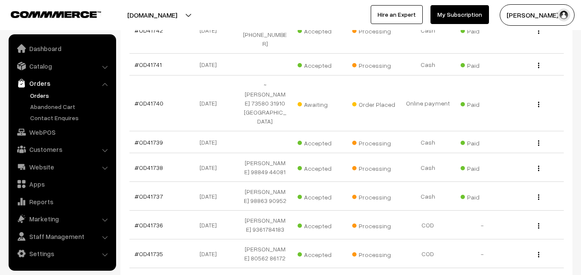
scroll to position [258, 0]
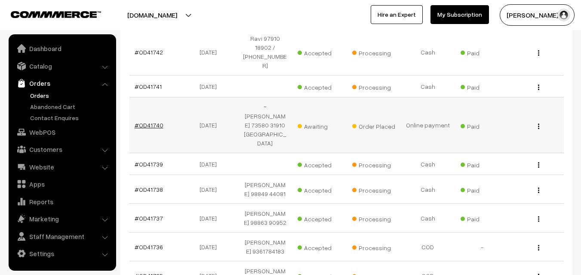
click at [144, 122] on link "#OD41740" at bounding box center [149, 125] width 29 height 7
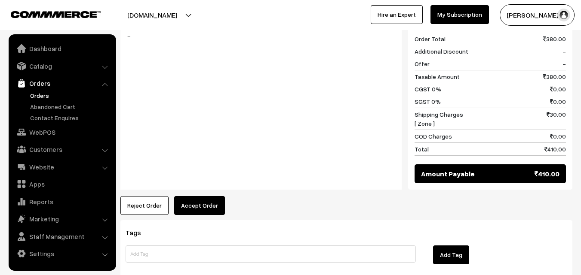
click at [209, 196] on button "Accept Order" at bounding box center [199, 205] width 51 height 19
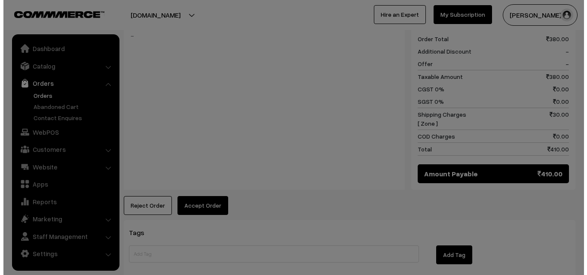
scroll to position [434, 0]
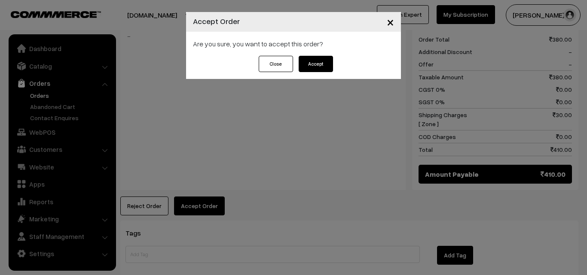
click at [311, 63] on button "Accept" at bounding box center [316, 64] width 34 height 16
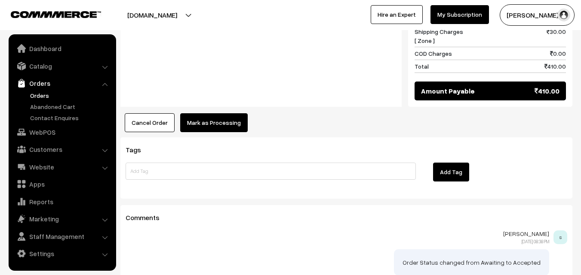
click at [216, 113] on button "Mark as Processing" at bounding box center [213, 122] width 67 height 19
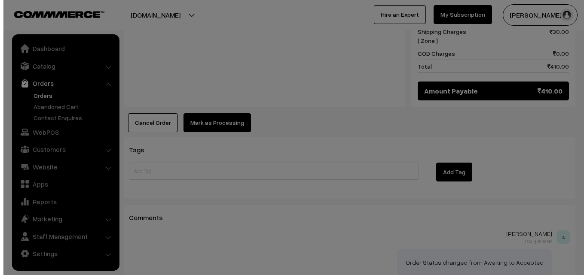
scroll to position [517, 0]
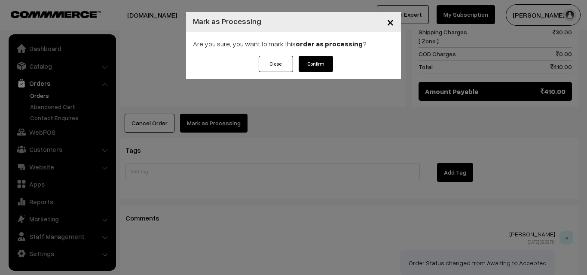
click at [315, 64] on button "Confirm" at bounding box center [316, 64] width 34 height 16
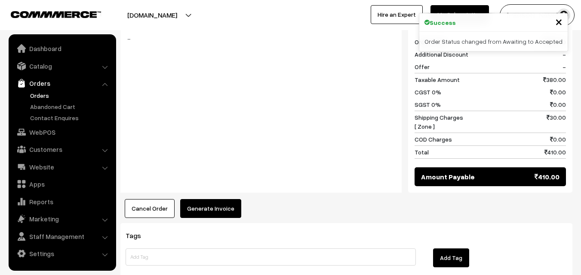
click at [212, 199] on button "Generate Invoice" at bounding box center [210, 208] width 61 height 19
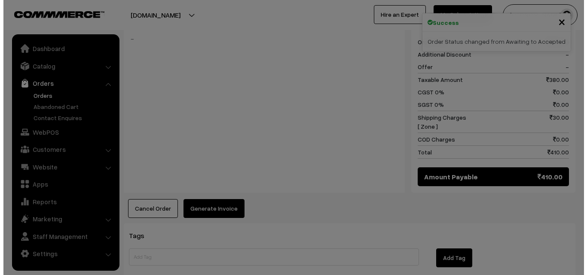
scroll to position [431, 0]
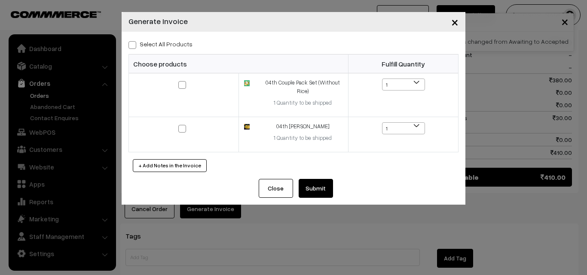
click at [156, 45] on label "Select All Products" at bounding box center [161, 44] width 64 height 9
click at [134, 45] on input "Select All Products" at bounding box center [132, 44] width 6 height 6
checkbox input "true"
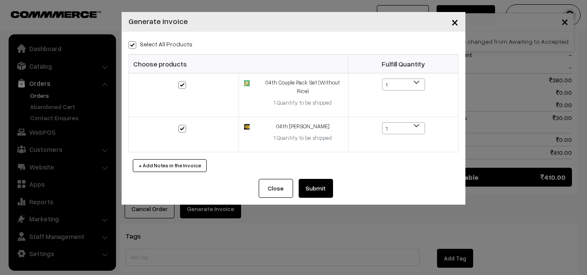
click at [333, 190] on button "Submit" at bounding box center [316, 188] width 34 height 19
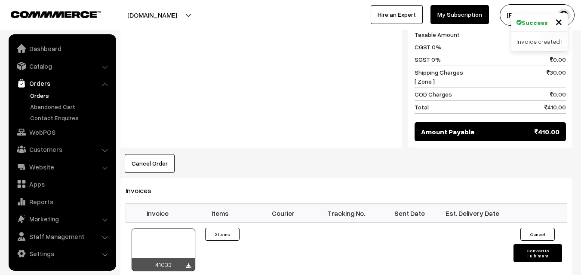
scroll to position [516, 0]
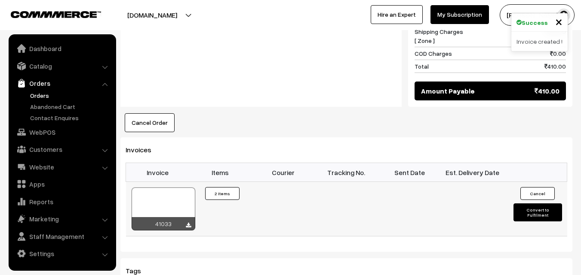
click at [165, 188] on div at bounding box center [164, 209] width 64 height 43
